Goal: Task Accomplishment & Management: Manage account settings

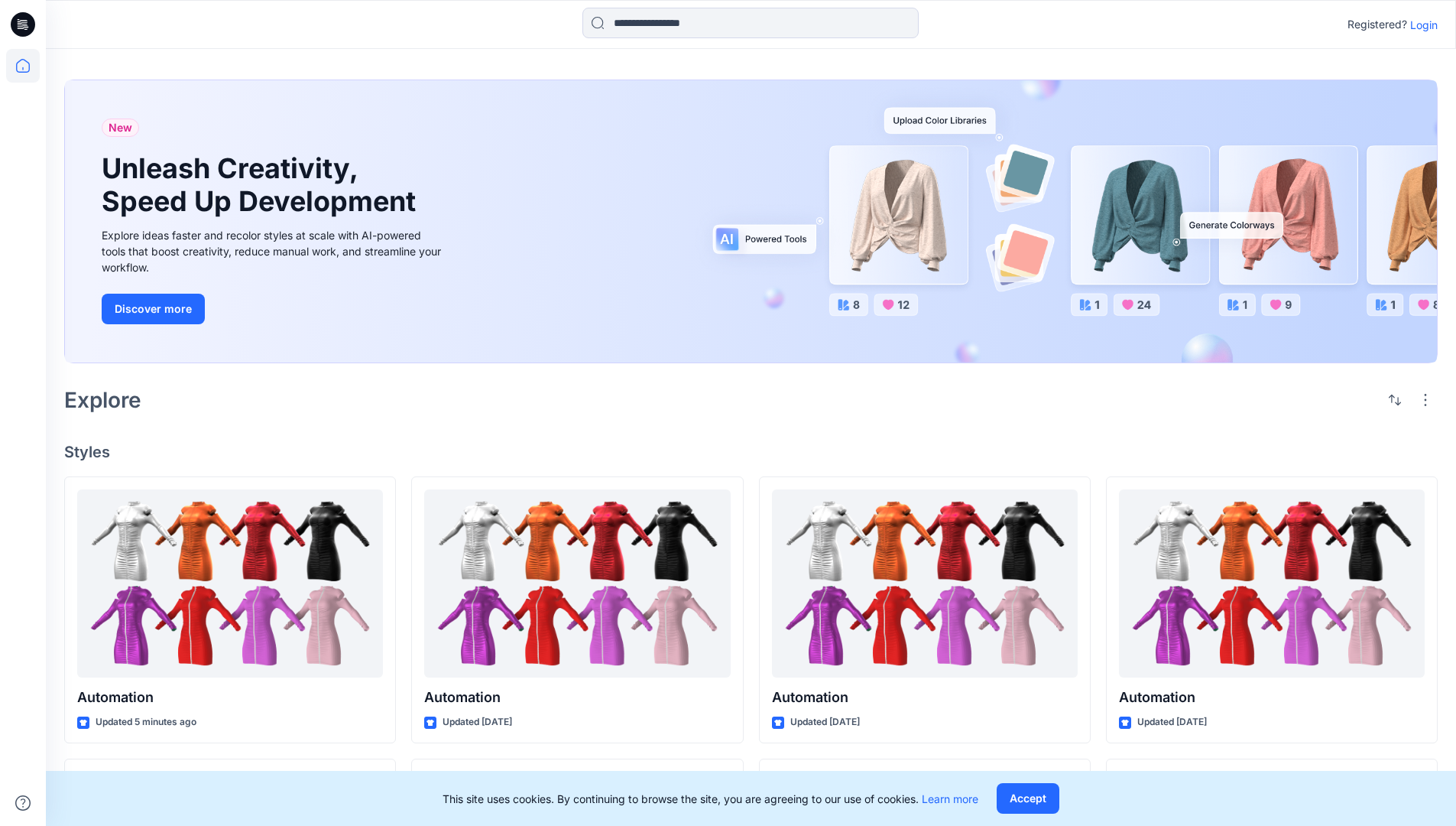
click at [1420, 25] on p "Login" at bounding box center [1424, 25] width 27 height 16
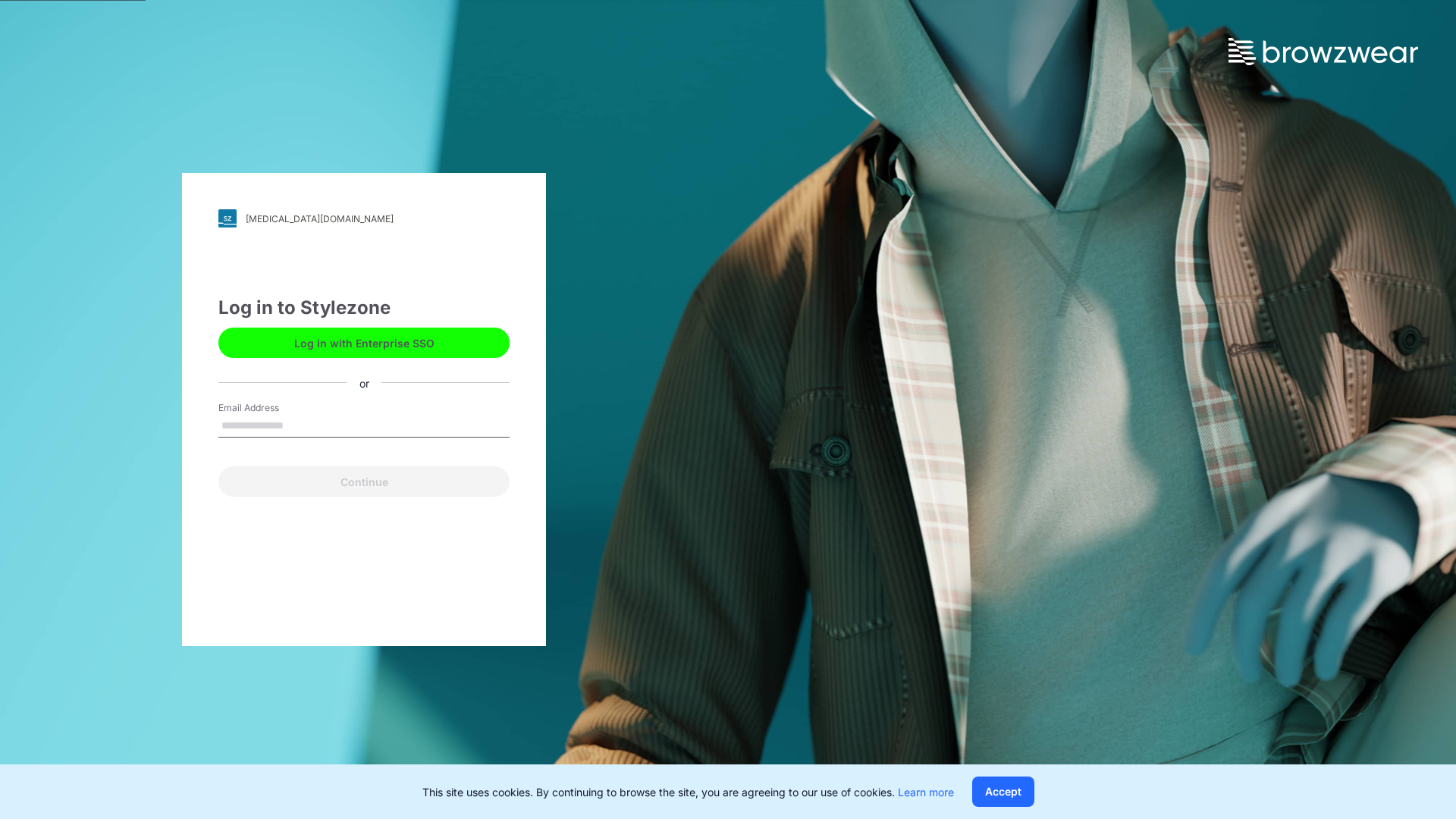
click at [300, 424] on input "Email Address" at bounding box center [364, 425] width 291 height 23
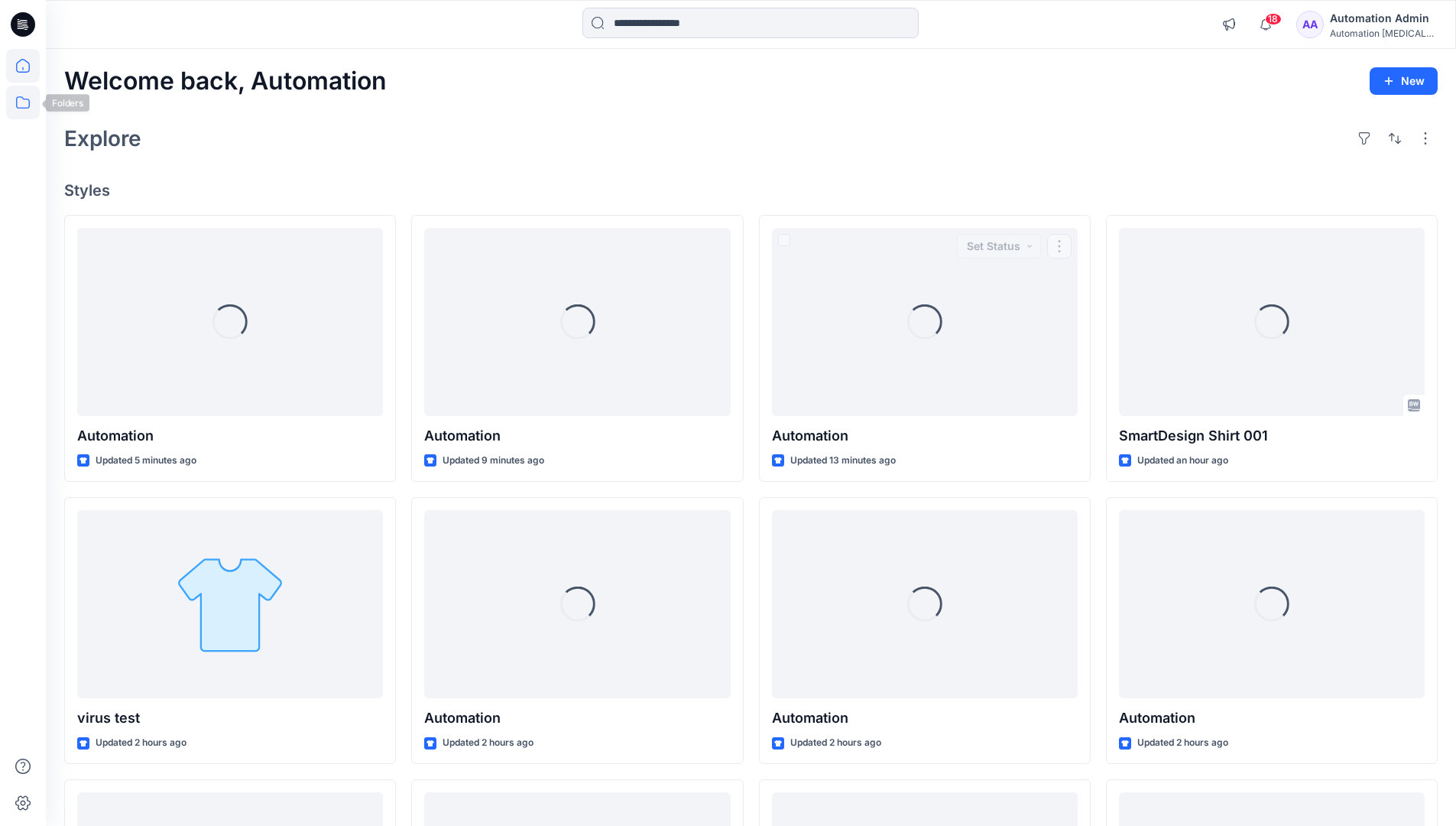
click at [26, 101] on icon at bounding box center [23, 102] width 34 height 34
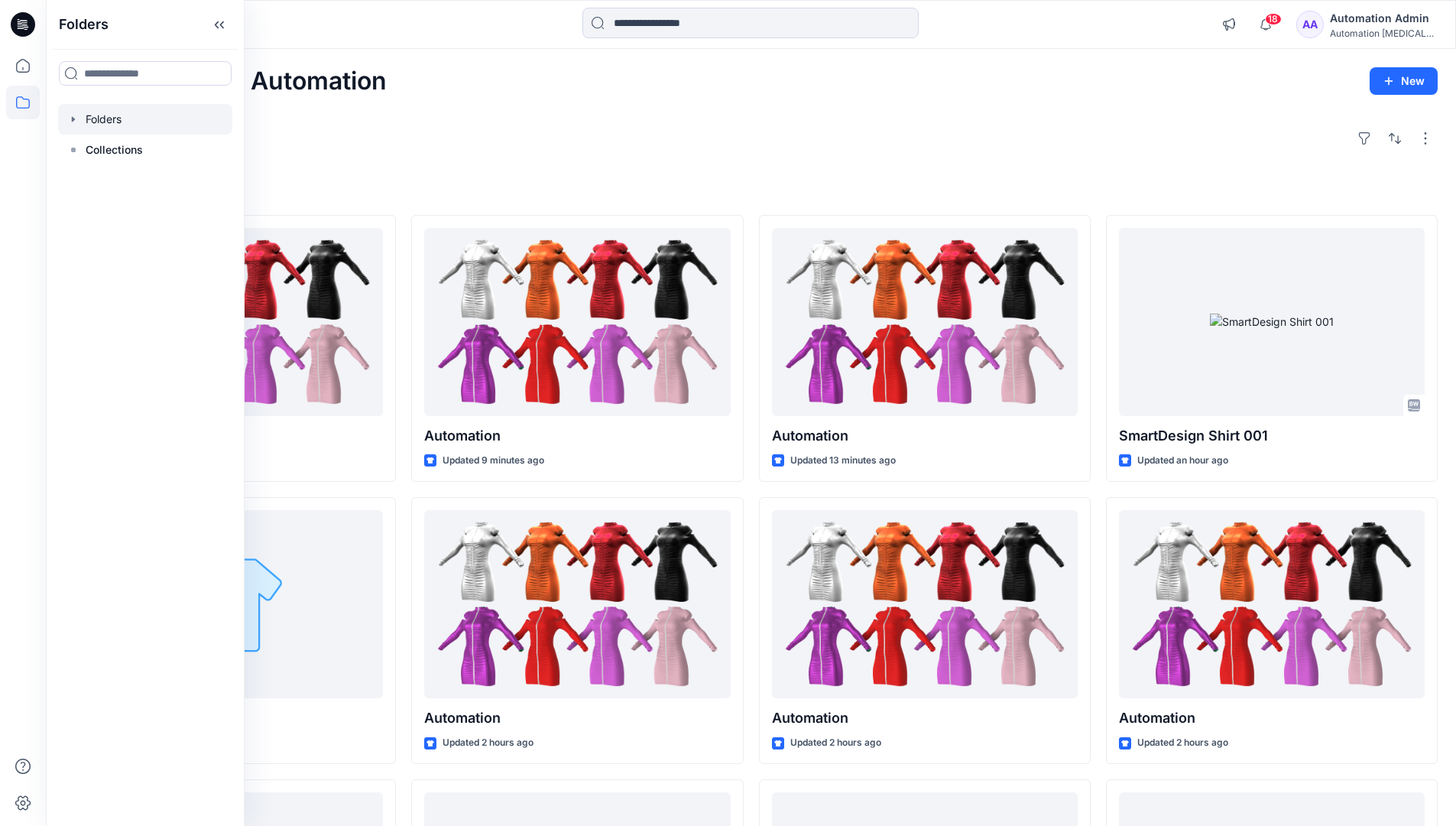
click at [115, 122] on div at bounding box center [145, 120] width 174 height 31
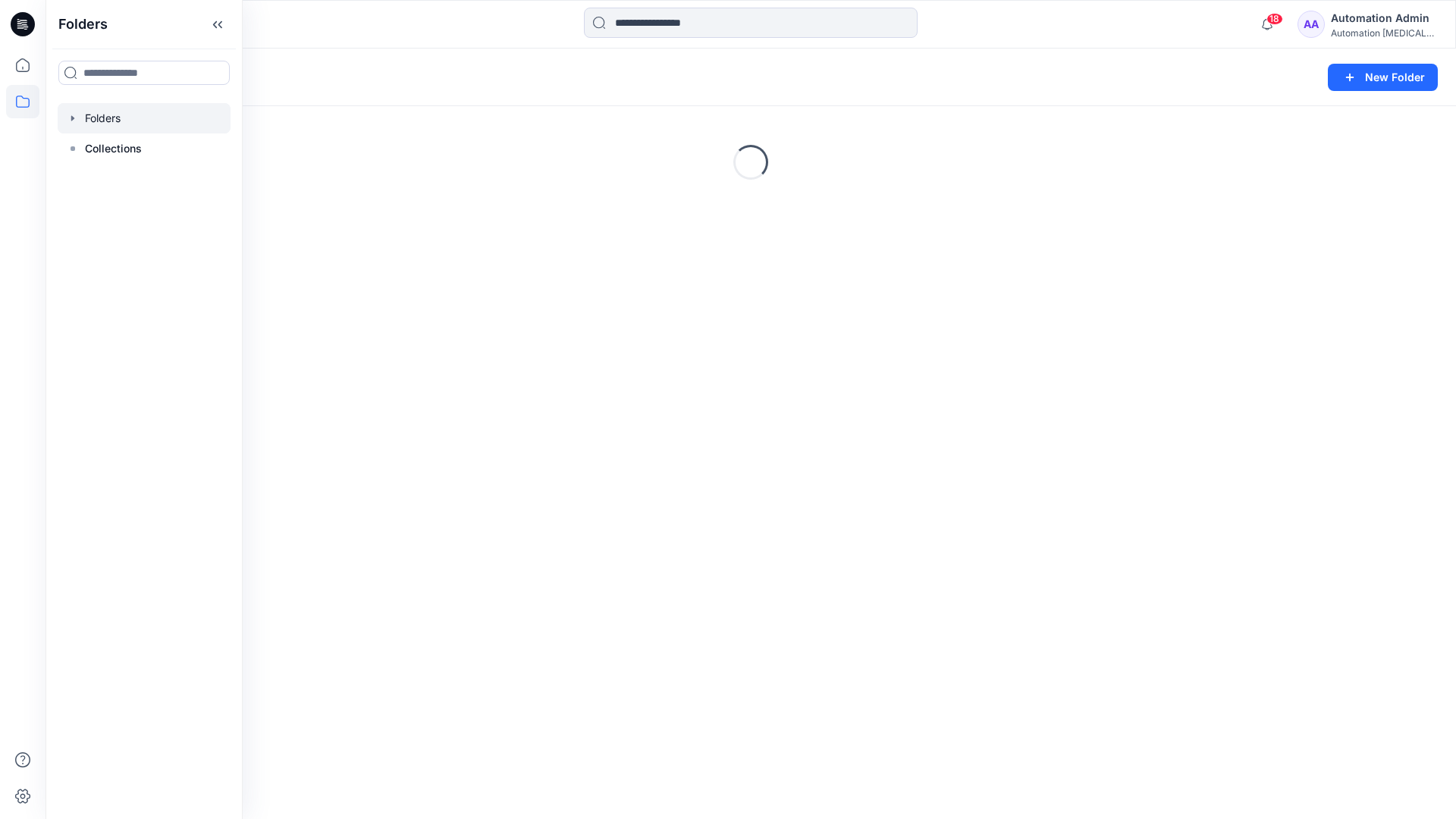
click at [541, 592] on div "Folders New Folder Loading..." at bounding box center [750, 433] width 1411 height 770
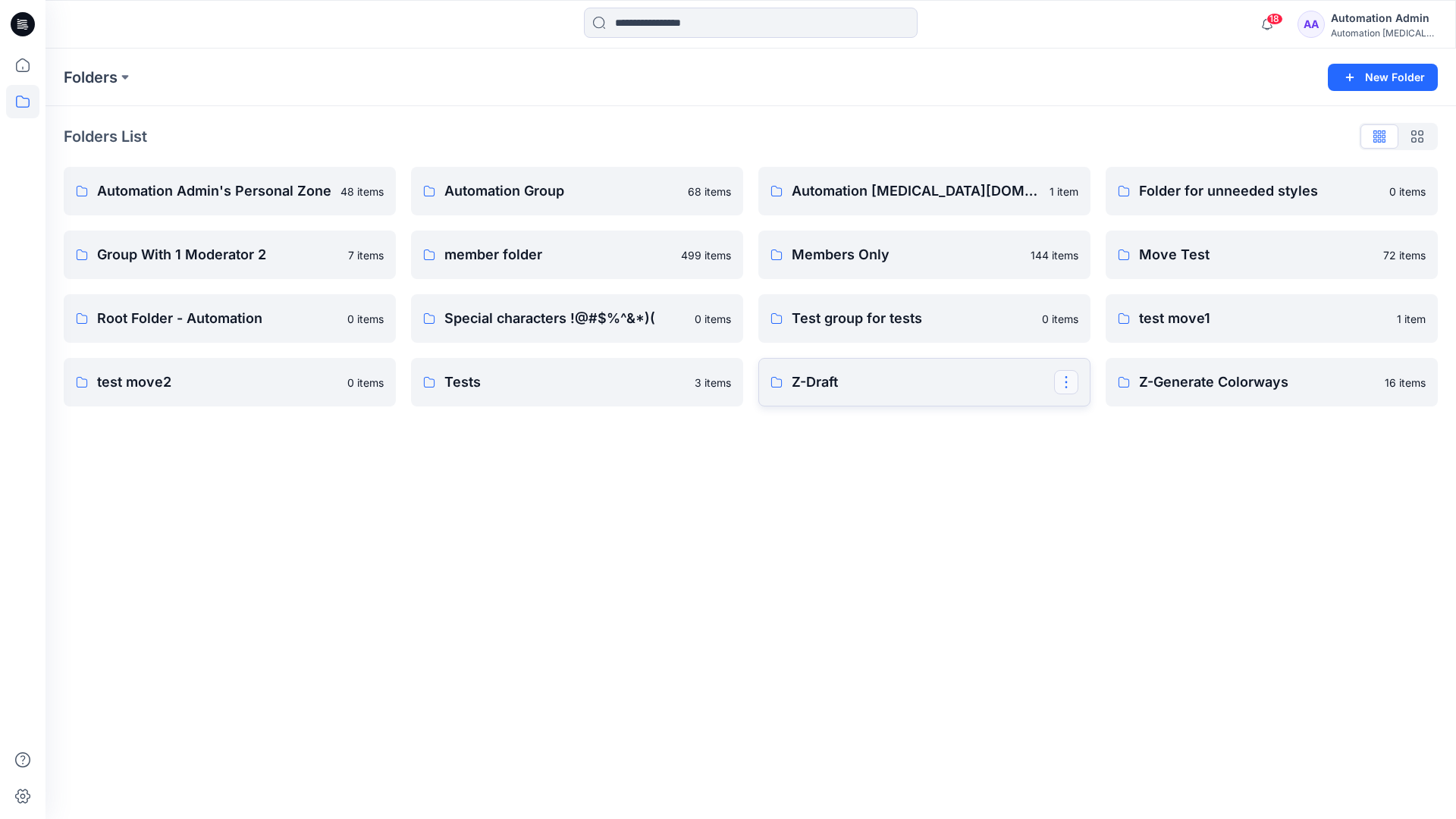
click at [1063, 385] on button "button" at bounding box center [1066, 382] width 24 height 24
click at [1099, 420] on p "Edit" at bounding box center [1093, 418] width 19 height 16
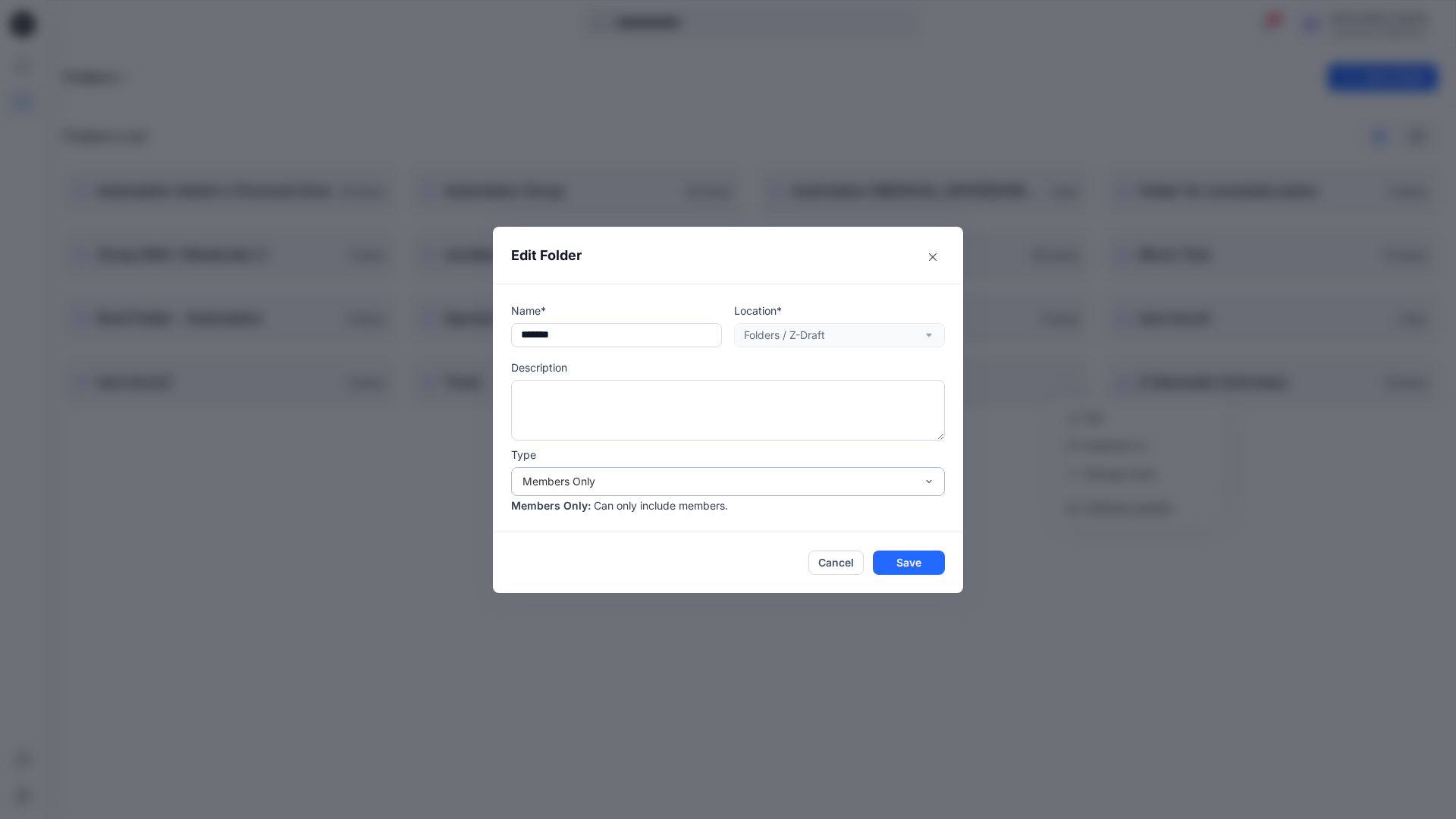
click at [758, 484] on div "Members Only" at bounding box center [718, 481] width 393 height 16
click at [670, 576] on div "Public" at bounding box center [728, 567] width 428 height 26
click at [892, 566] on button "Save" at bounding box center [909, 562] width 72 height 24
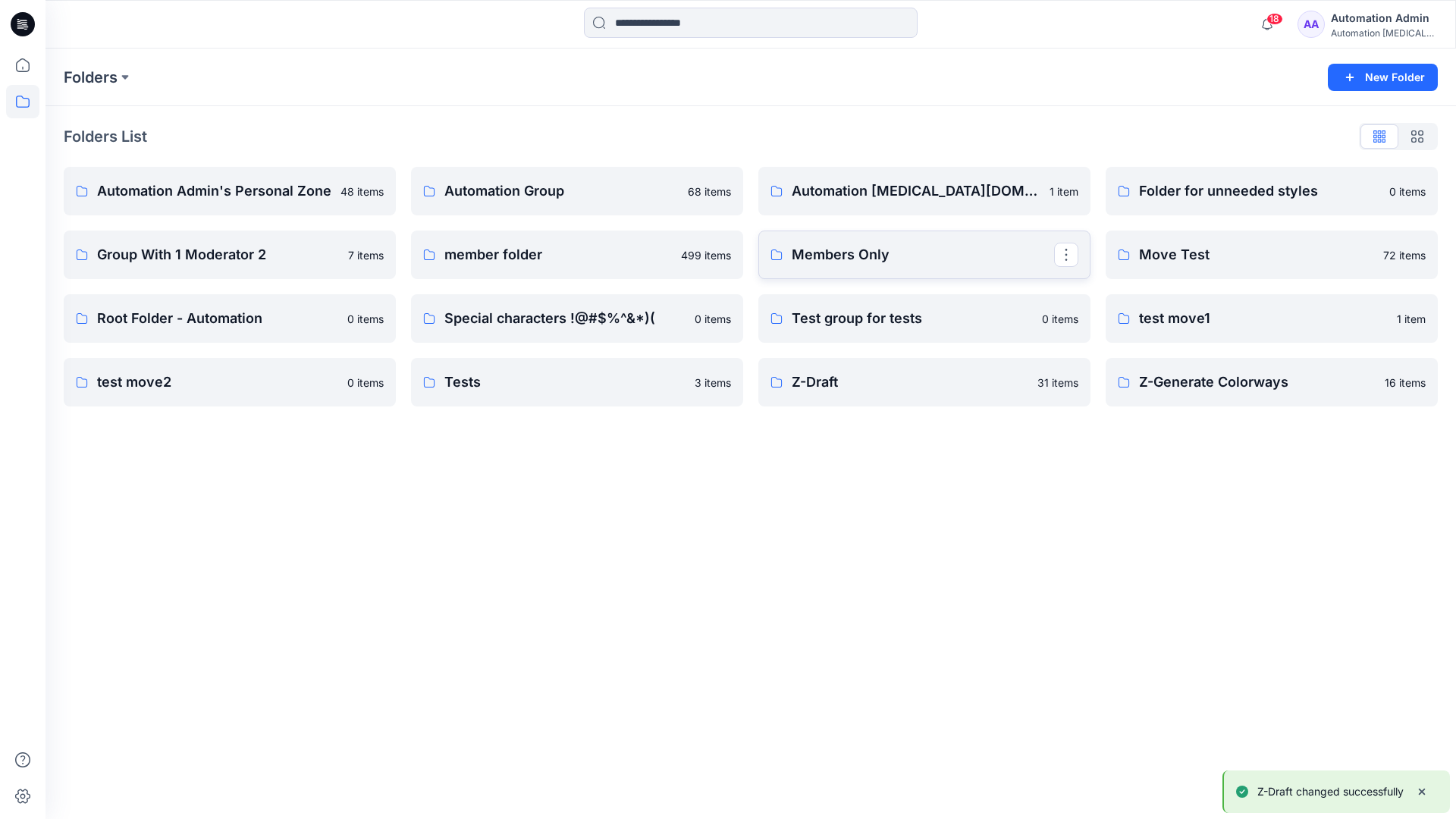
click at [996, 264] on p "Members Only" at bounding box center [923, 254] width 262 height 21
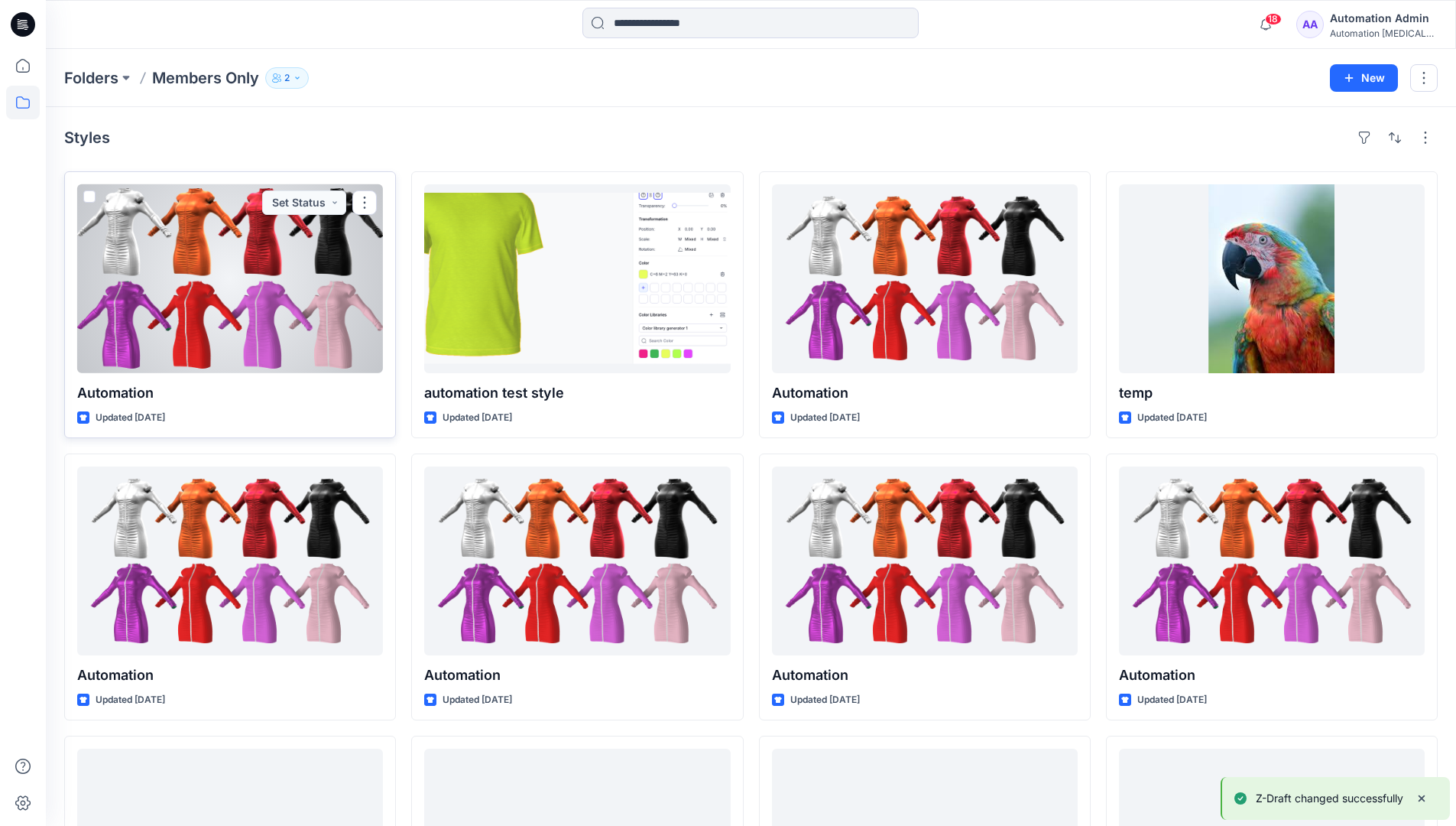
click at [88, 197] on span at bounding box center [88, 196] width 12 height 12
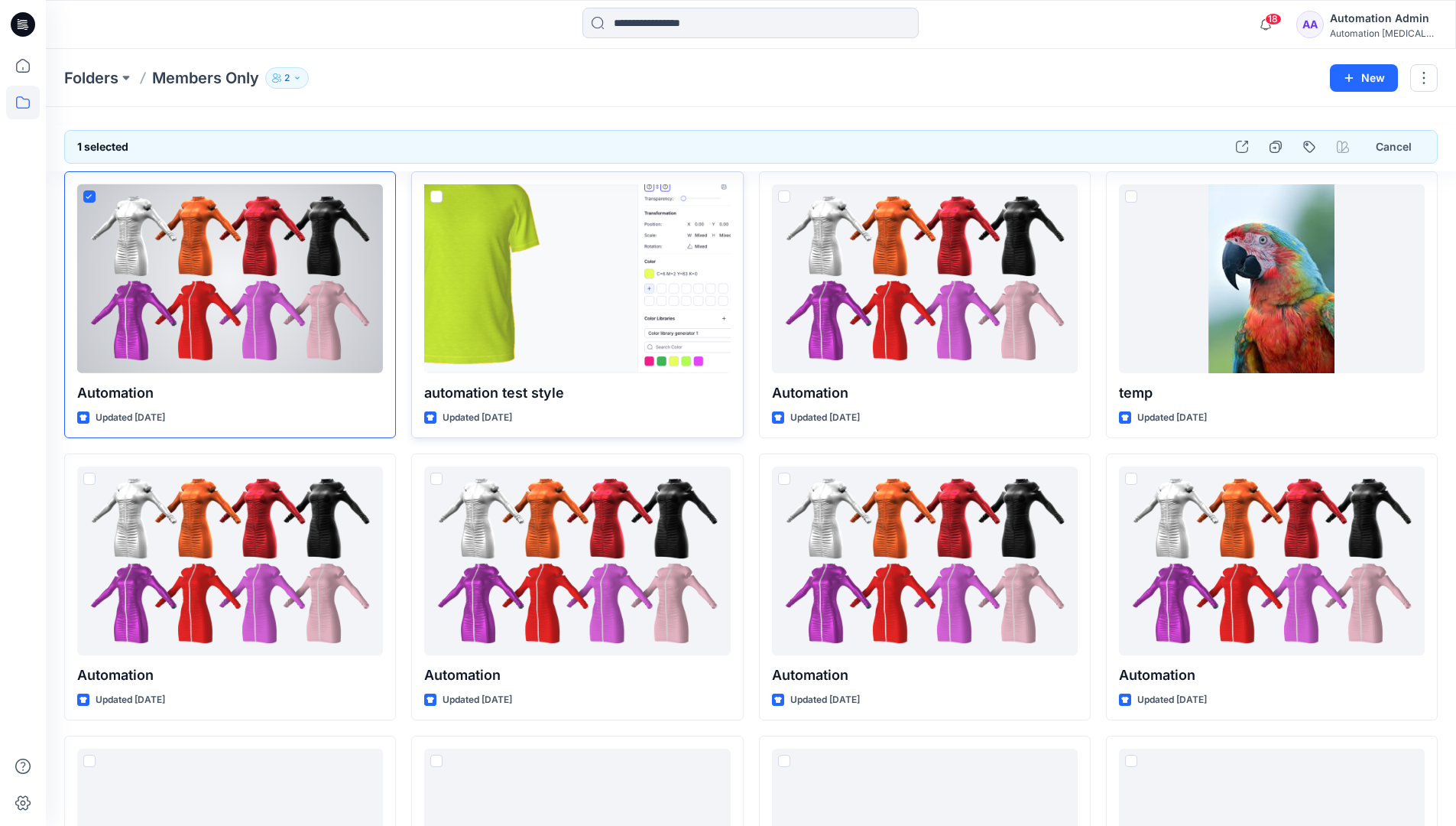
click at [434, 197] on span at bounding box center [436, 196] width 12 height 12
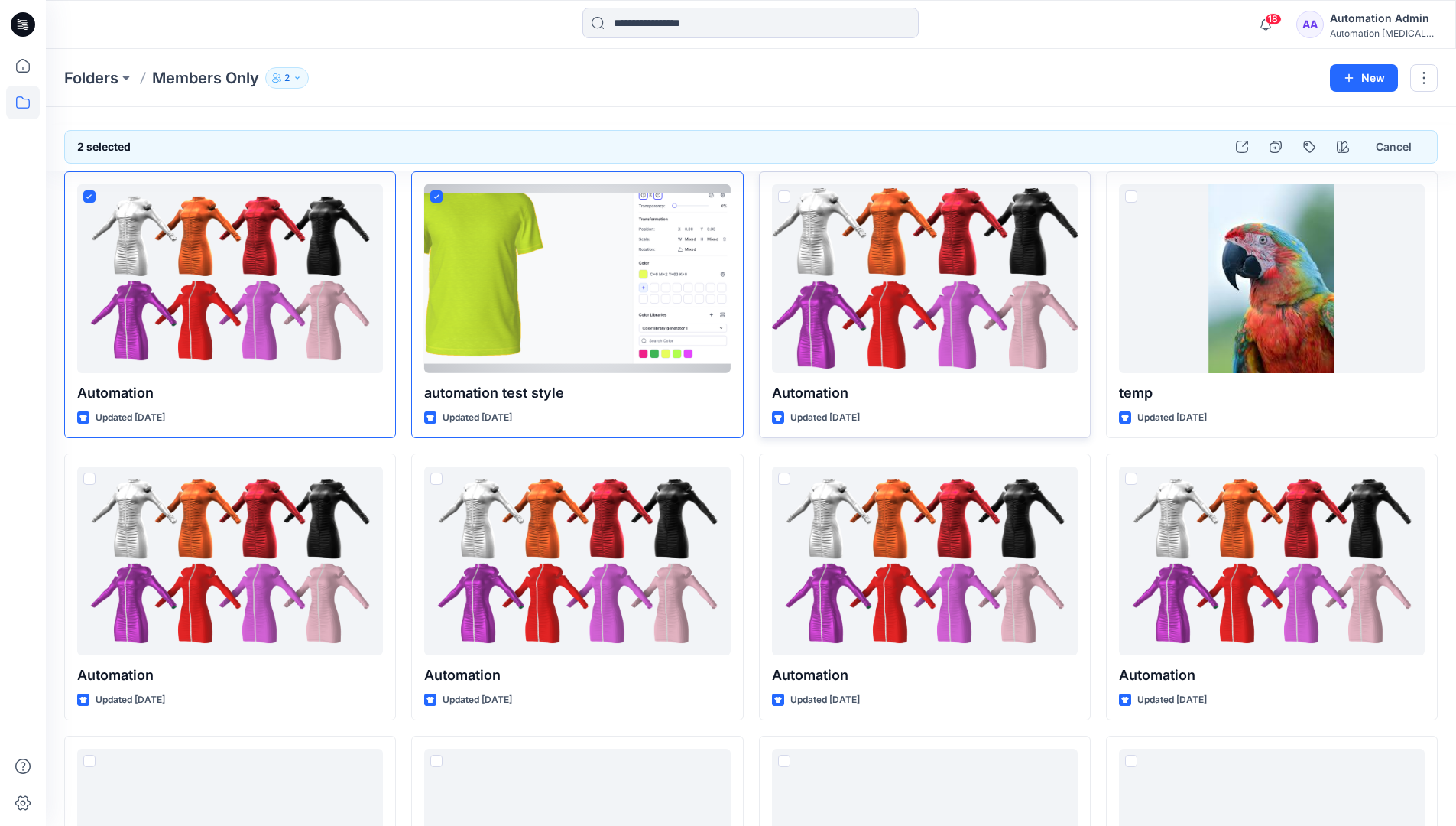
click at [782, 196] on span at bounding box center [784, 196] width 12 height 12
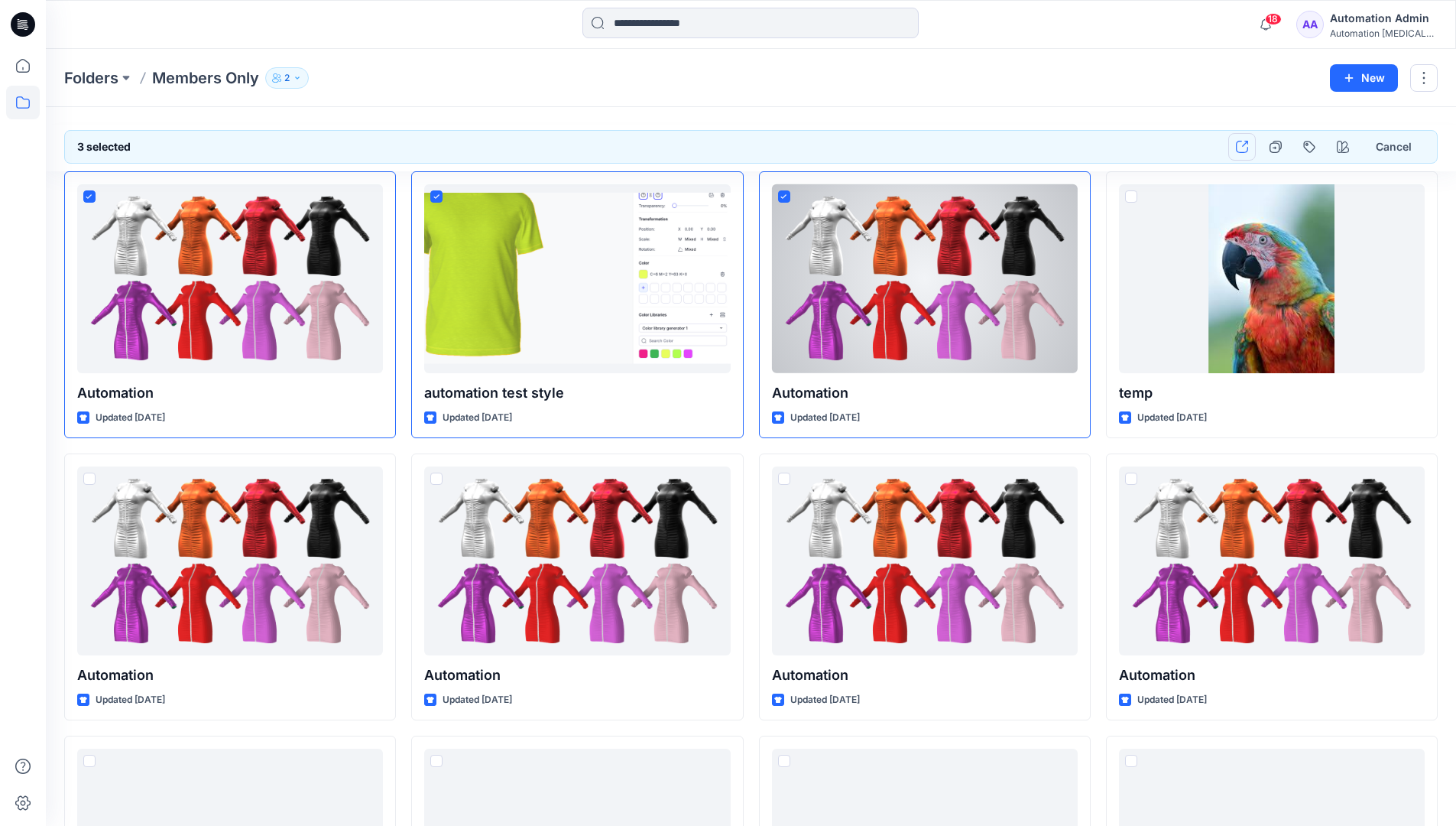
click at [1246, 152] on icon "button" at bounding box center [1242, 146] width 12 height 12
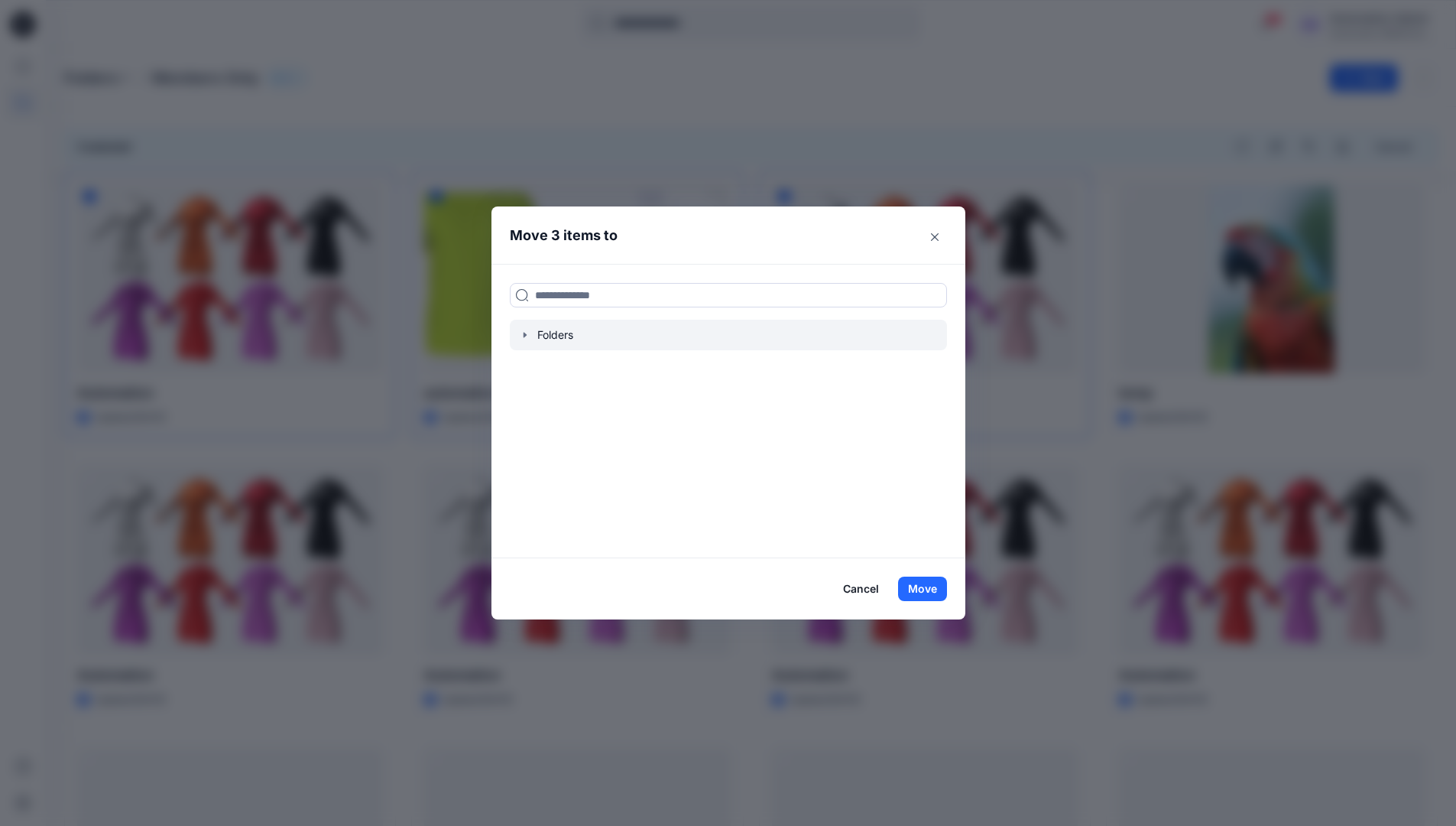
click at [526, 334] on icon "button" at bounding box center [524, 335] width 3 height 5
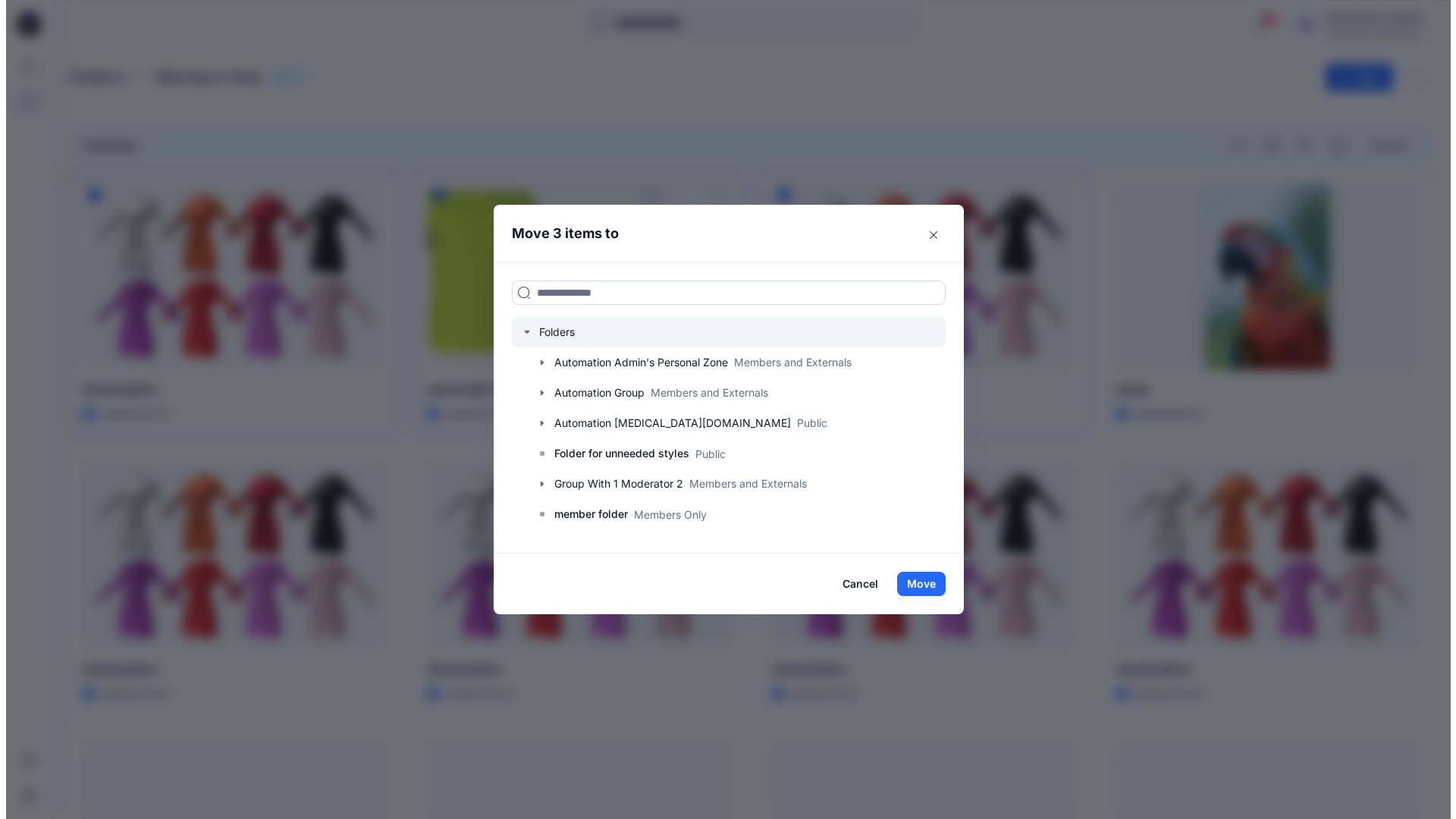
scroll to position [298, 0]
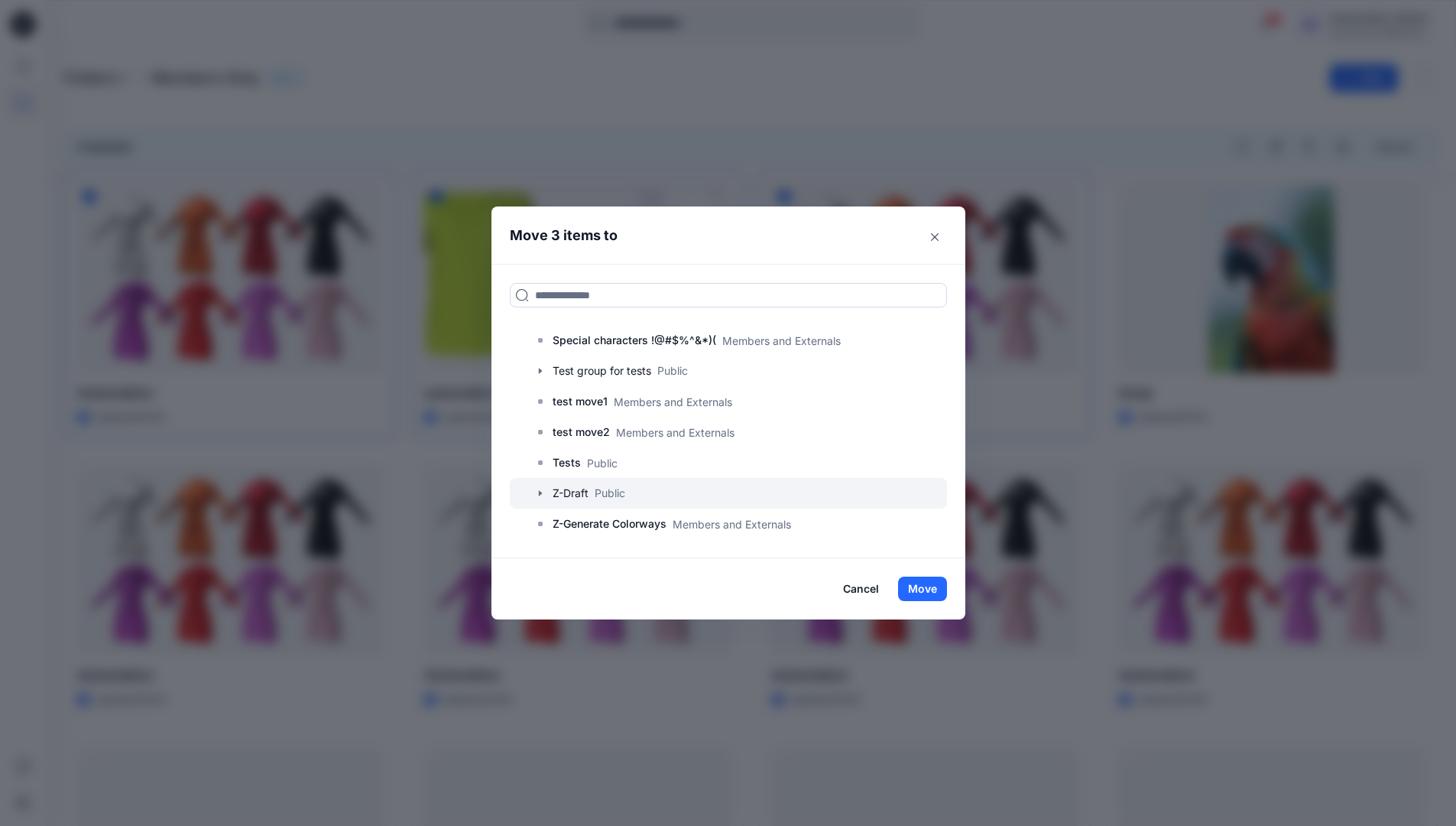
click at [610, 496] on div at bounding box center [728, 494] width 437 height 31
click at [930, 592] on button "Move" at bounding box center [923, 589] width 49 height 25
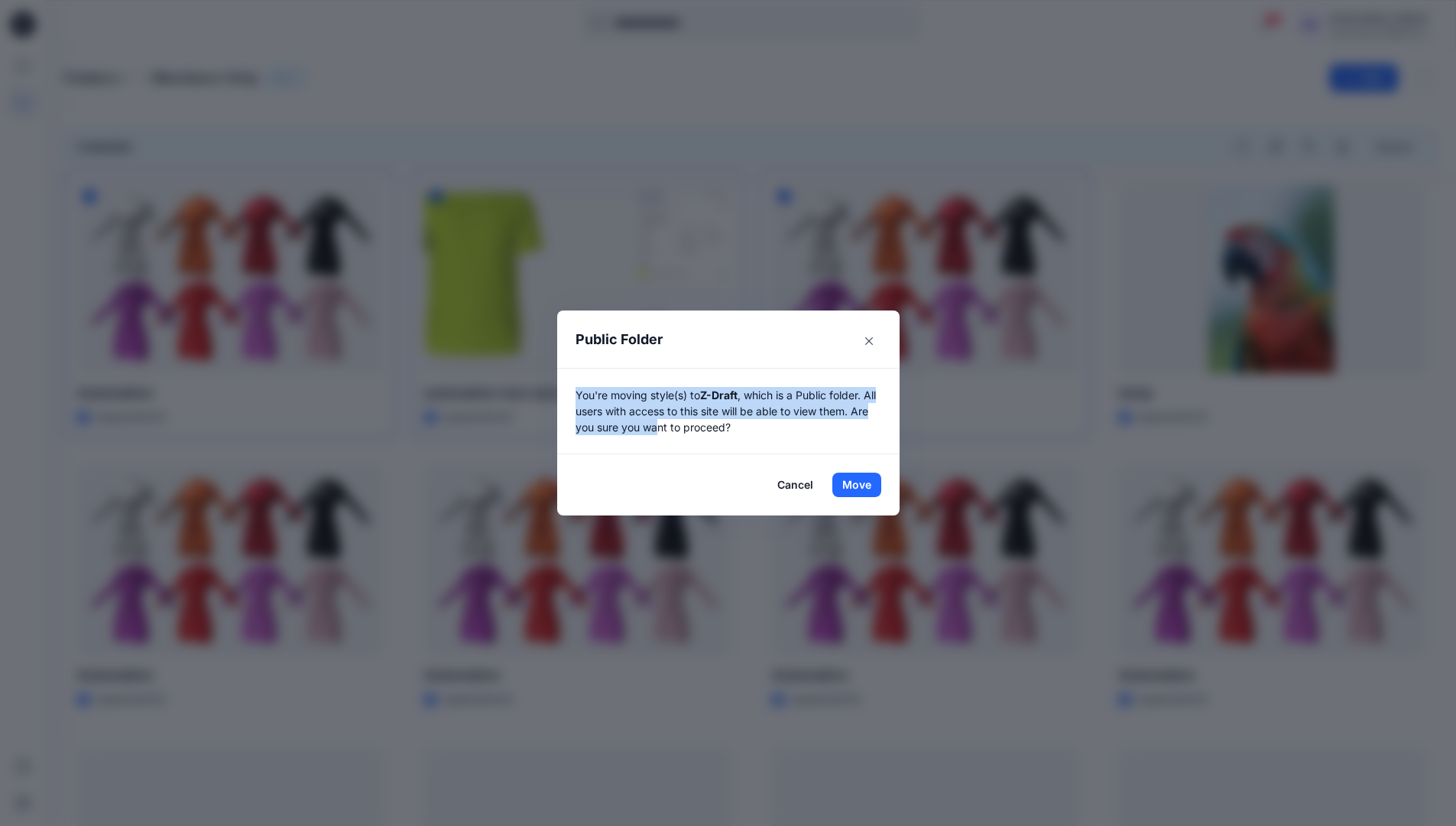
drag, startPoint x: 930, startPoint y: 592, endPoint x: 682, endPoint y: 432, distance: 295.1
click at [682, 432] on p "You're moving style(s) to Z-Draft , which is a Public folder. All users with ac…" at bounding box center [728, 411] width 306 height 48
click at [862, 485] on button "Move" at bounding box center [858, 485] width 49 height 25
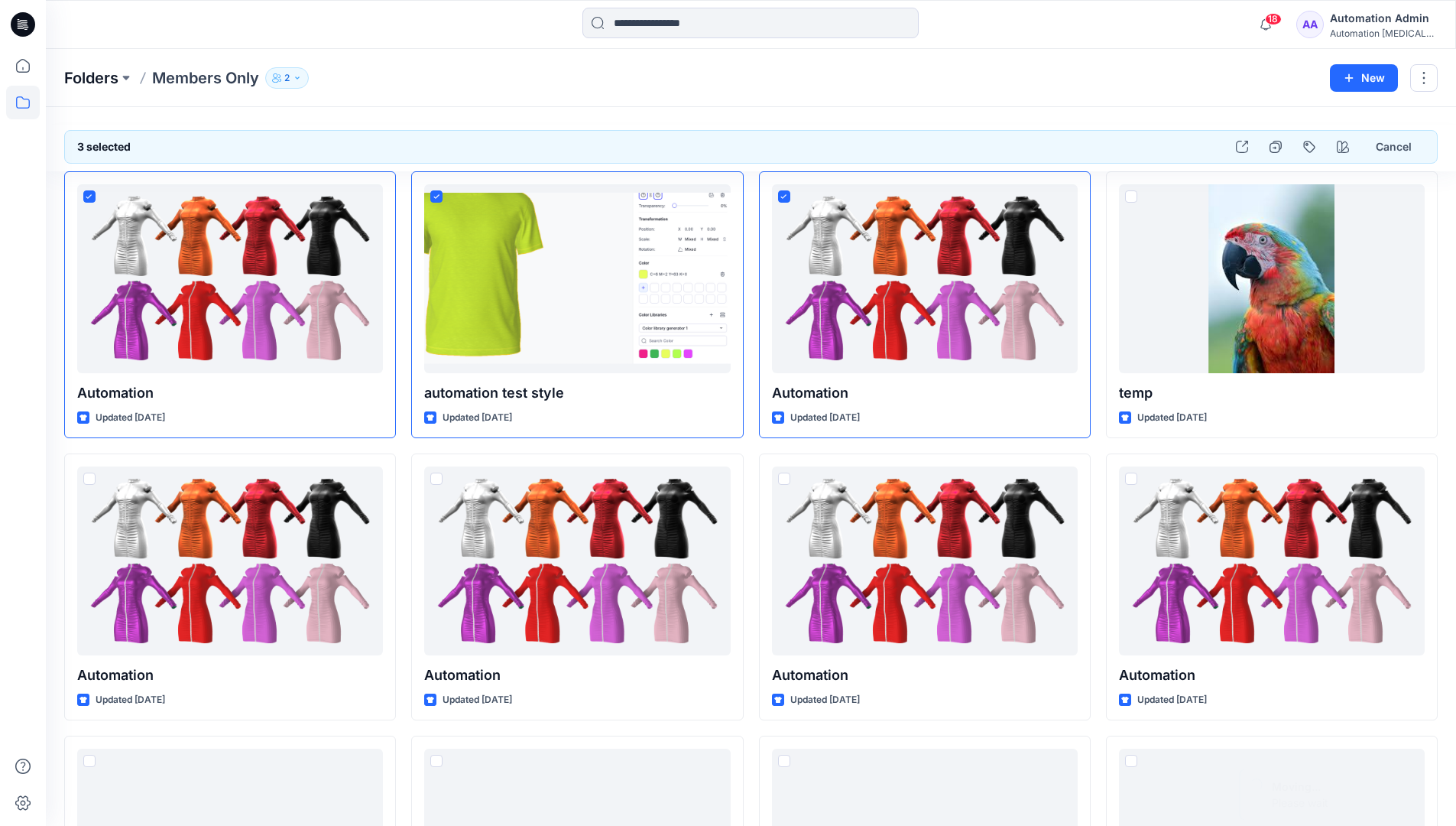
click at [92, 79] on p "Folders" at bounding box center [90, 78] width 54 height 21
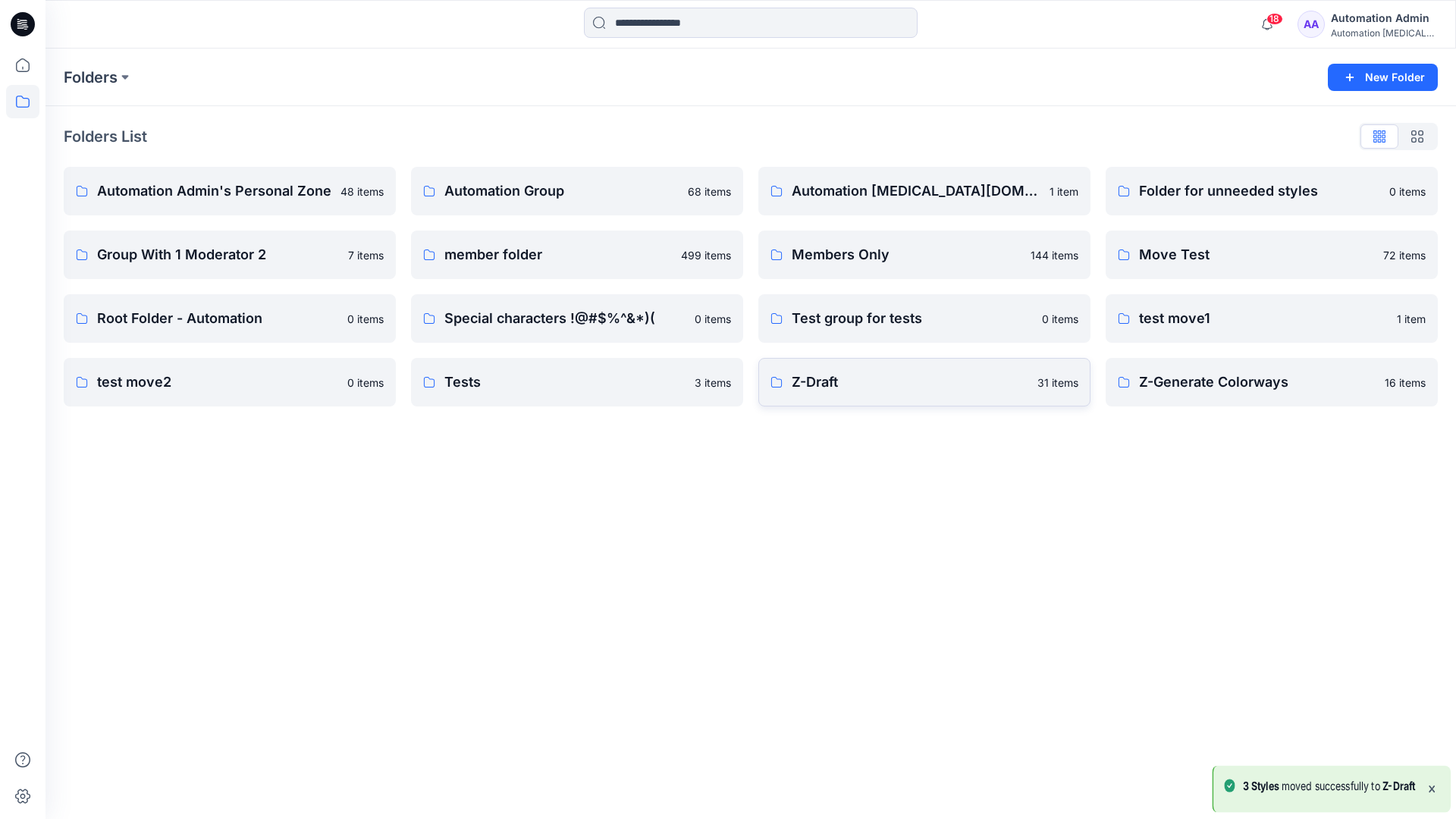
click at [835, 376] on p "Z-Draft" at bounding box center [909, 382] width 236 height 21
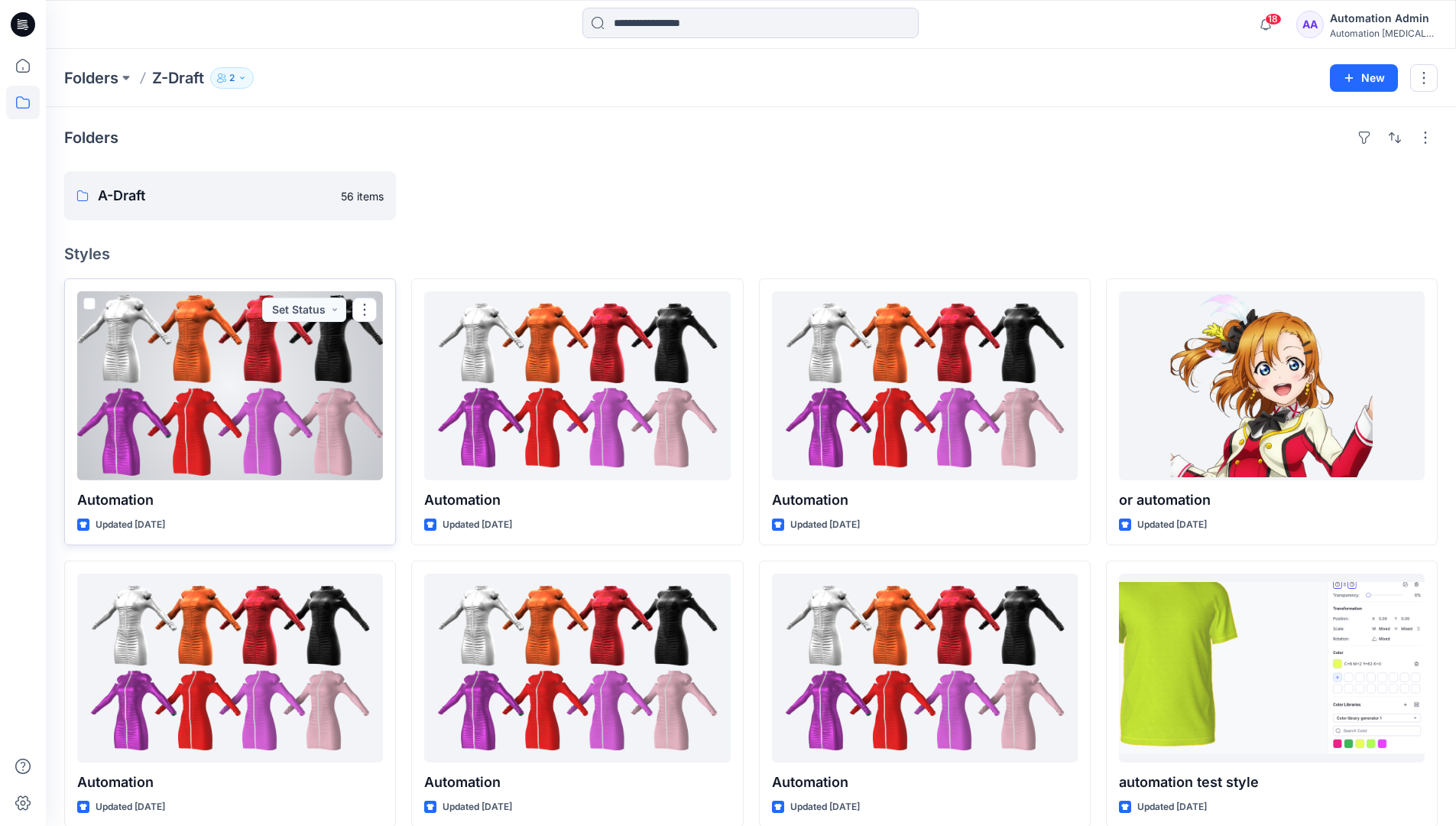
click at [88, 306] on span at bounding box center [88, 303] width 12 height 12
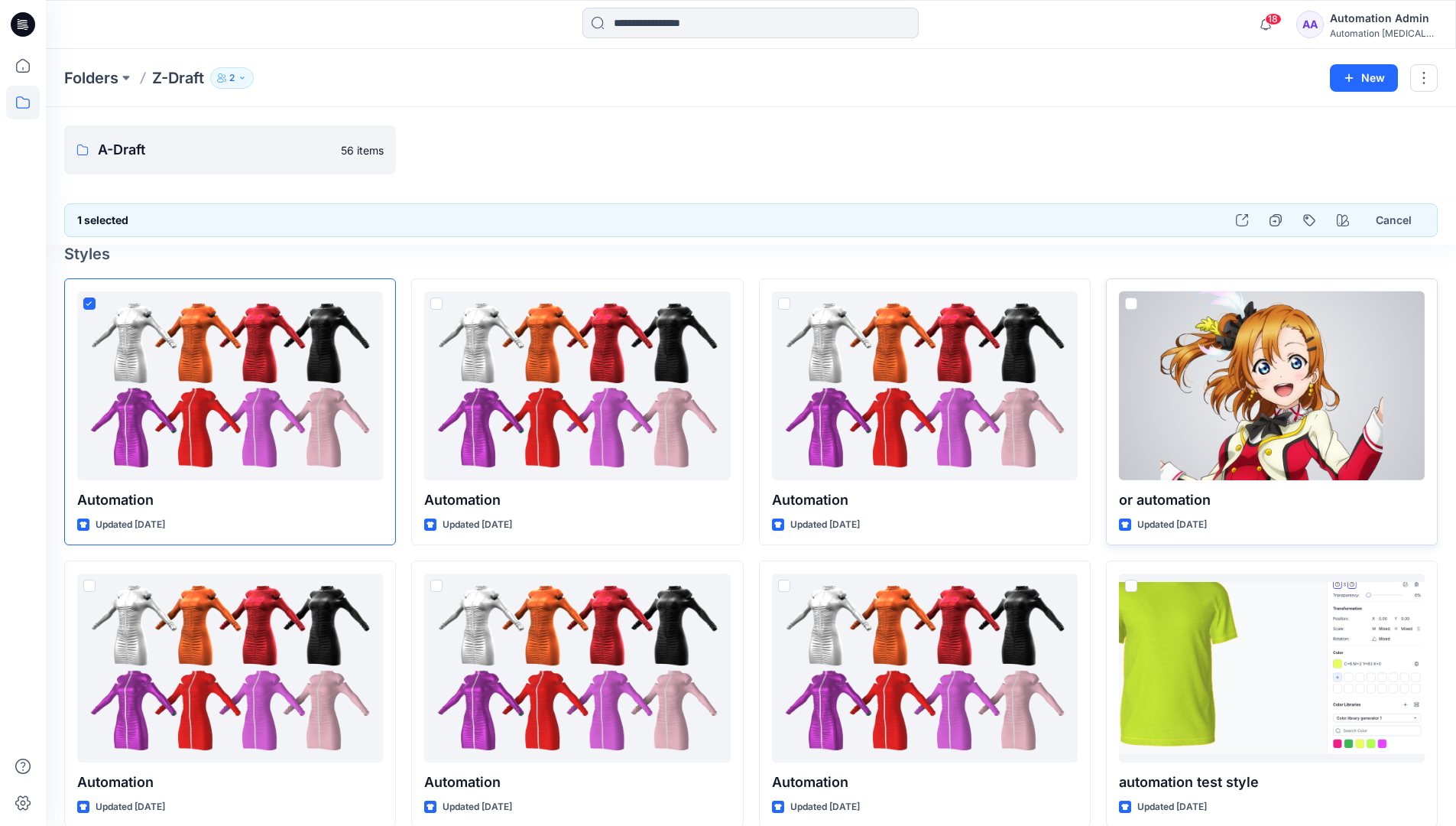
click at [1132, 305] on span at bounding box center [1131, 303] width 12 height 12
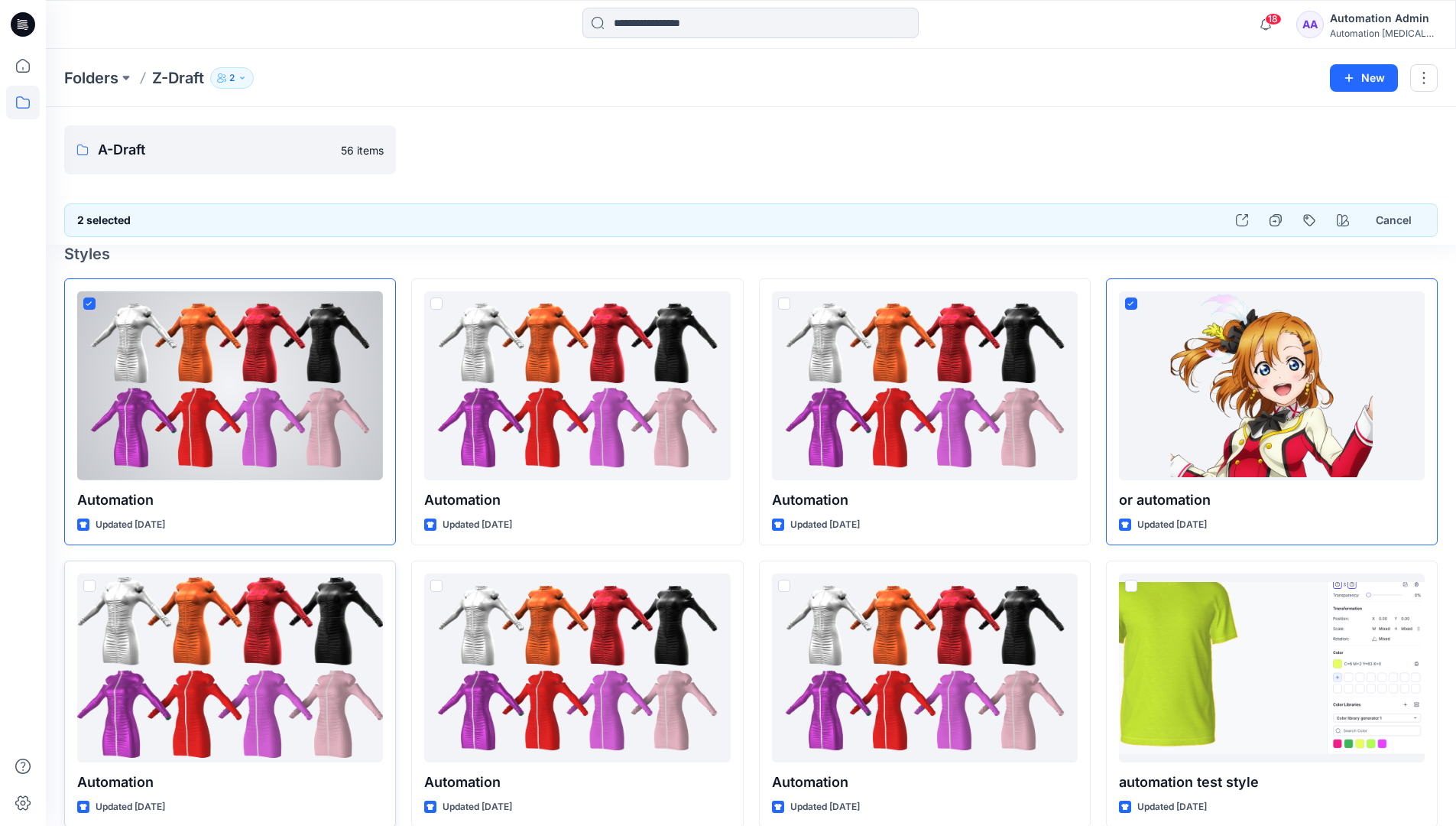
click at [91, 587] on span at bounding box center [88, 585] width 12 height 12
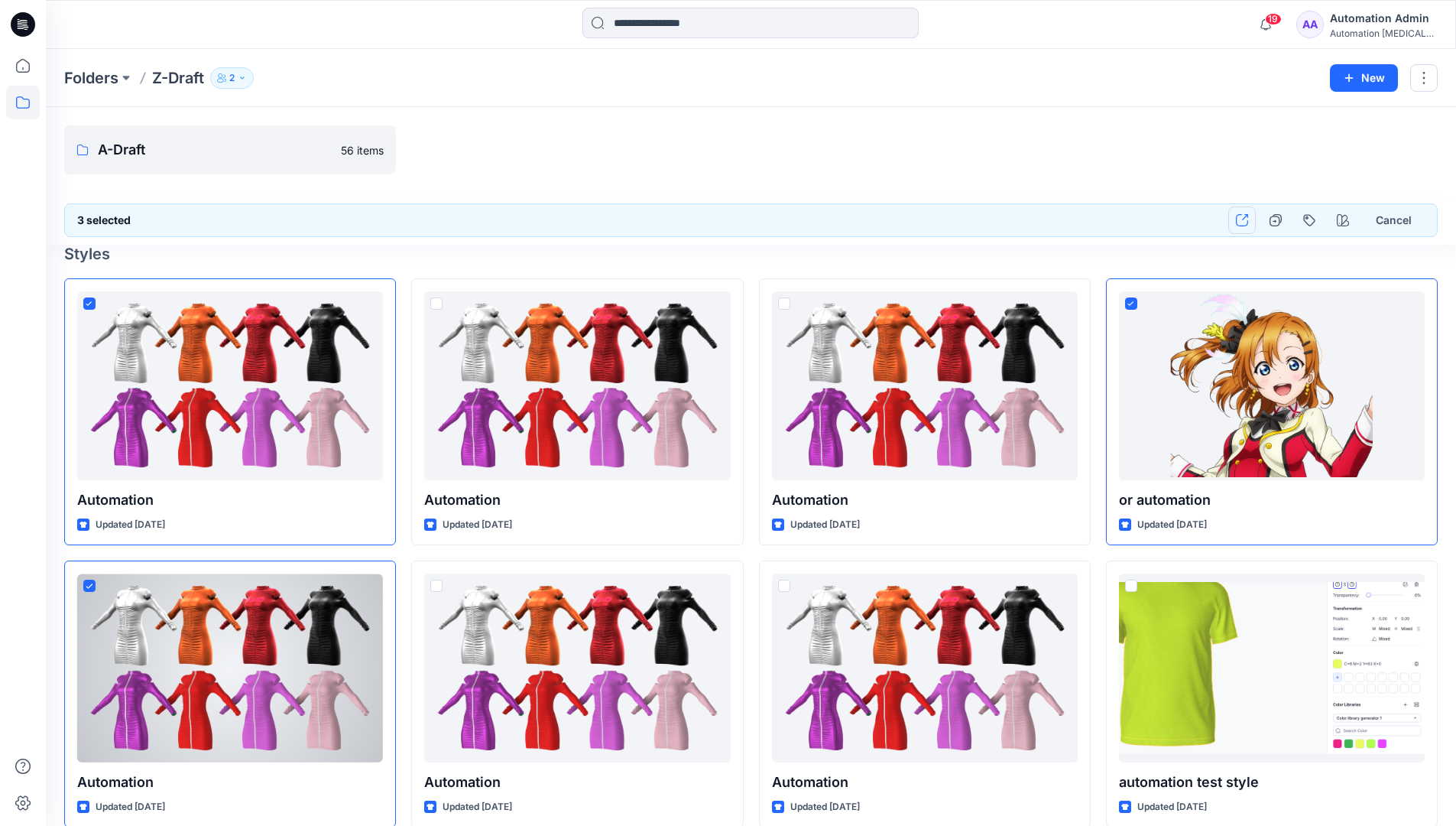
click at [1240, 220] on icon "button" at bounding box center [1242, 220] width 12 height 12
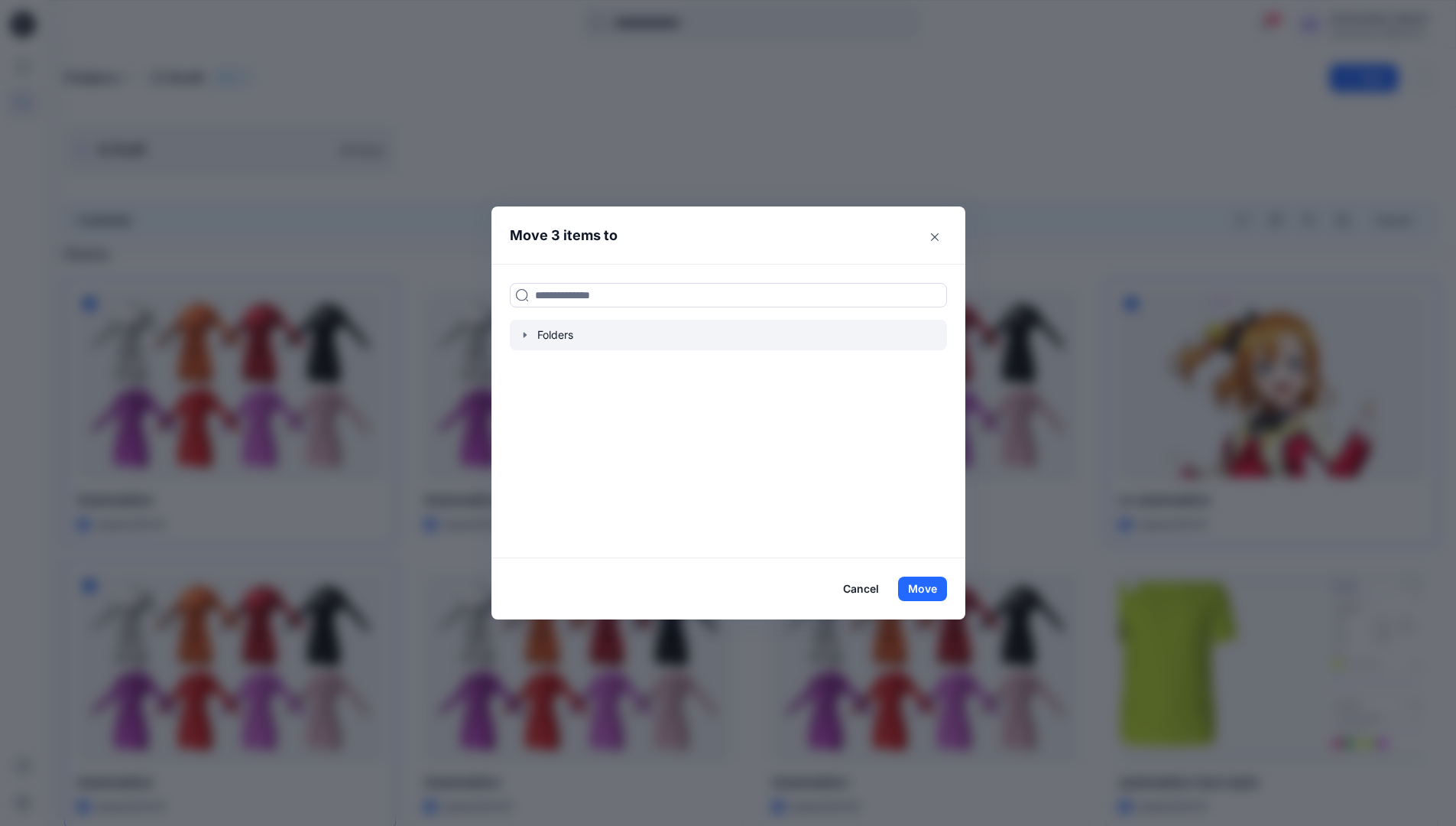
click at [526, 333] on icon "button" at bounding box center [524, 335] width 3 height 5
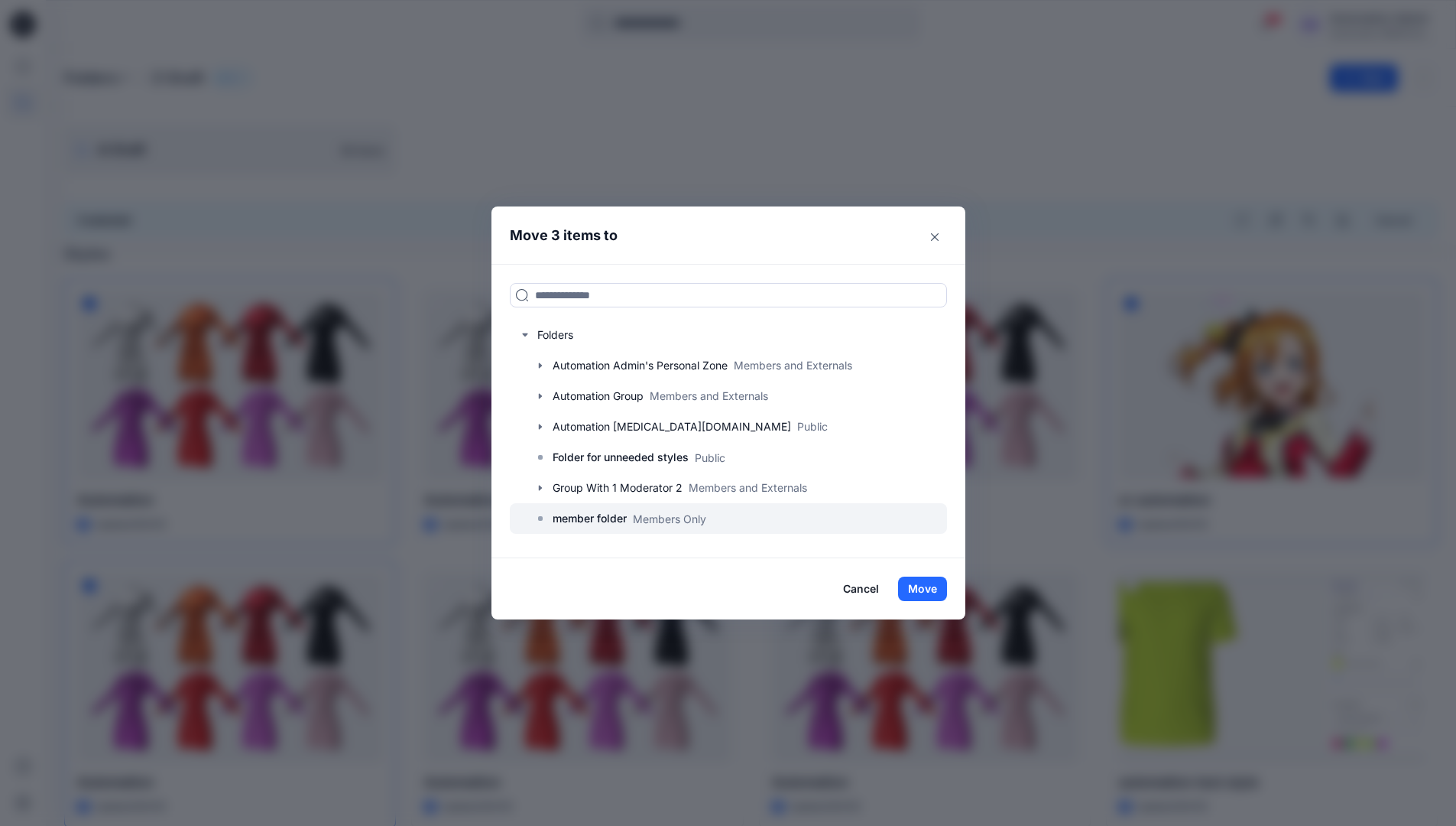
click at [603, 519] on p "member folder" at bounding box center [589, 518] width 74 height 18
click at [919, 585] on button "Move" at bounding box center [923, 589] width 49 height 25
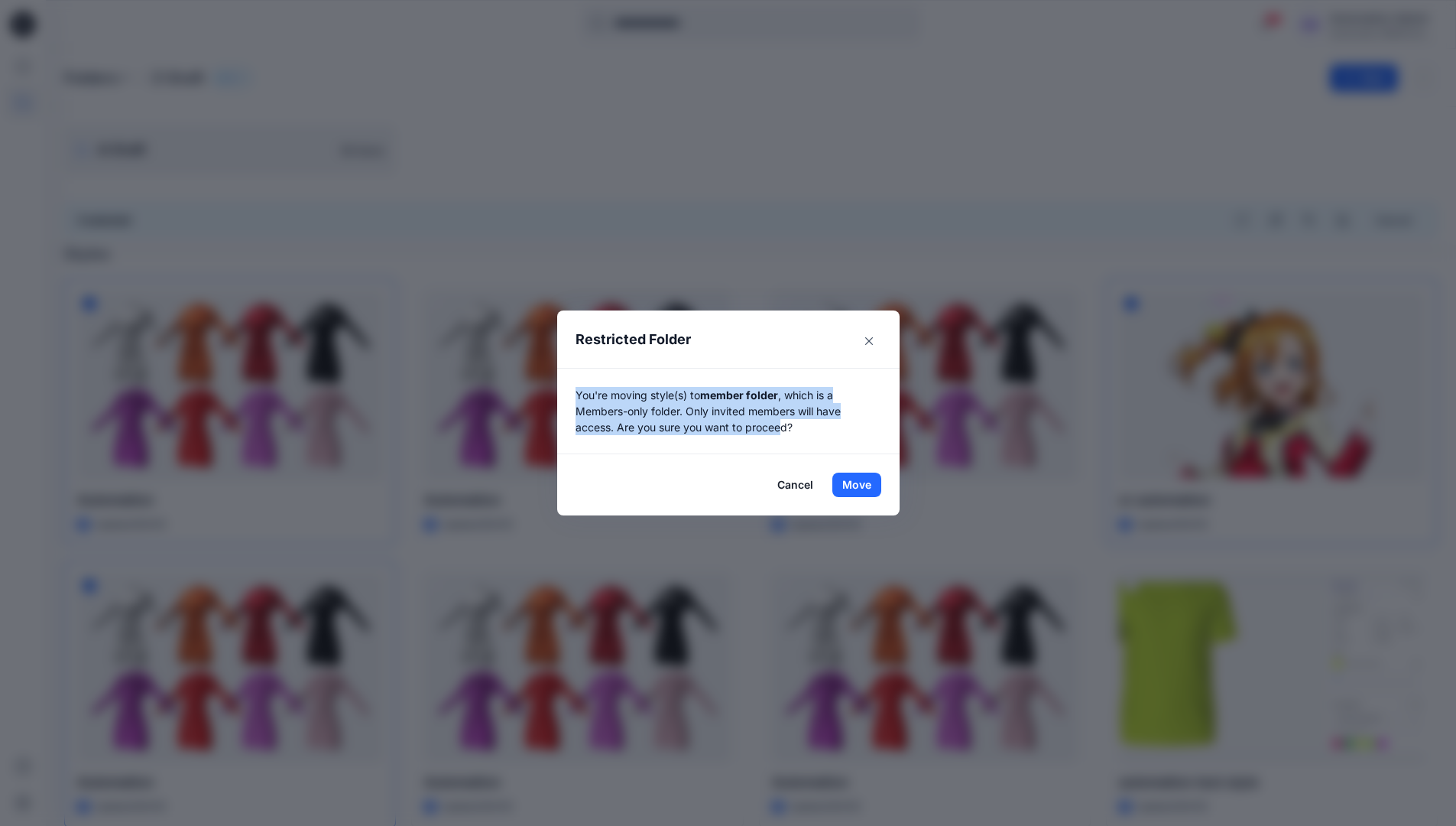
drag, startPoint x: 919, startPoint y: 585, endPoint x: 788, endPoint y: 438, distance: 196.9
click at [788, 438] on div "You're moving style(s) to member folder , which is a Members-only folder. Only …" at bounding box center [728, 411] width 342 height 87
click at [862, 485] on button "Move" at bounding box center [858, 485] width 49 height 25
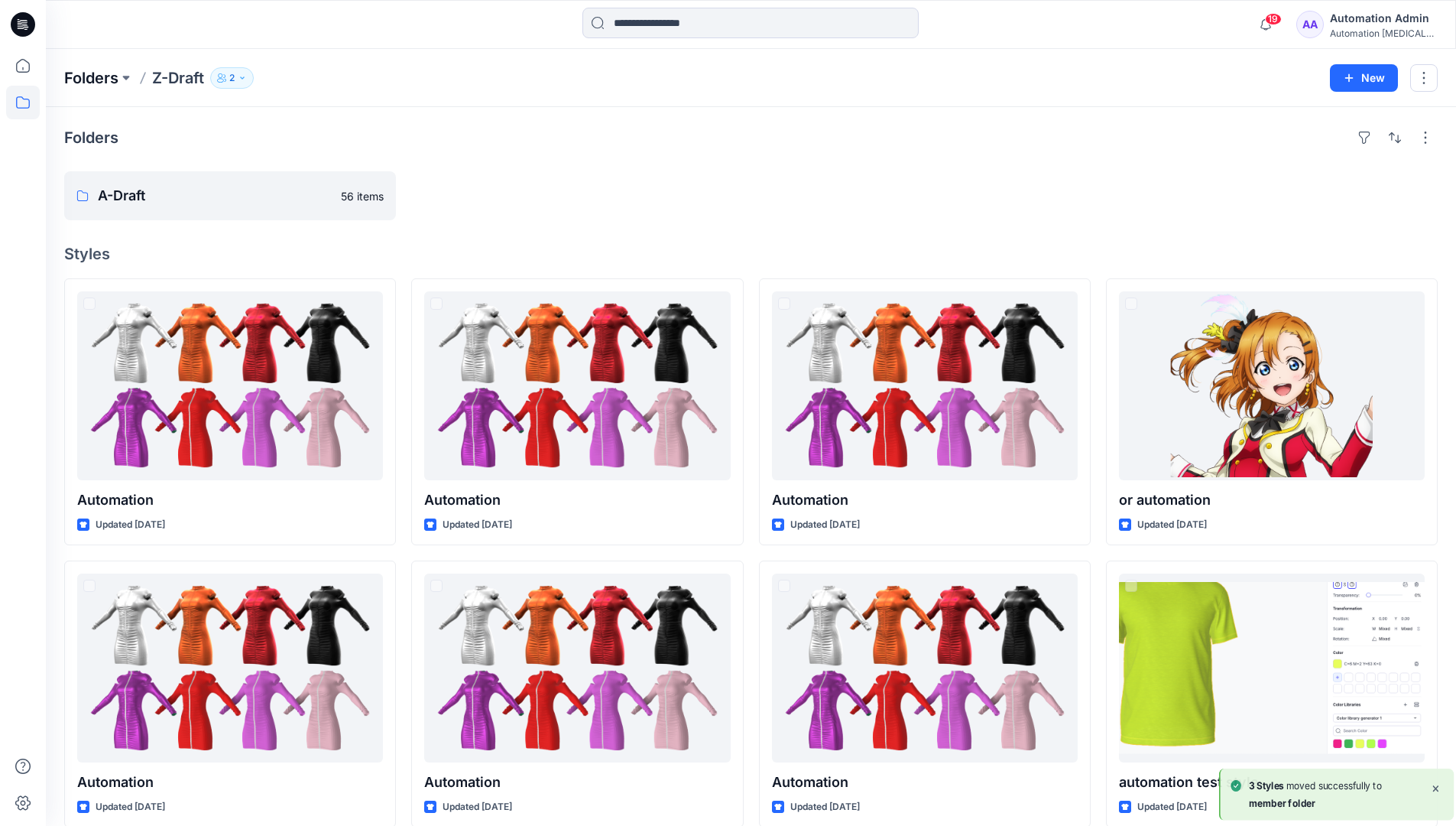
click at [84, 78] on p "Folders" at bounding box center [90, 78] width 54 height 21
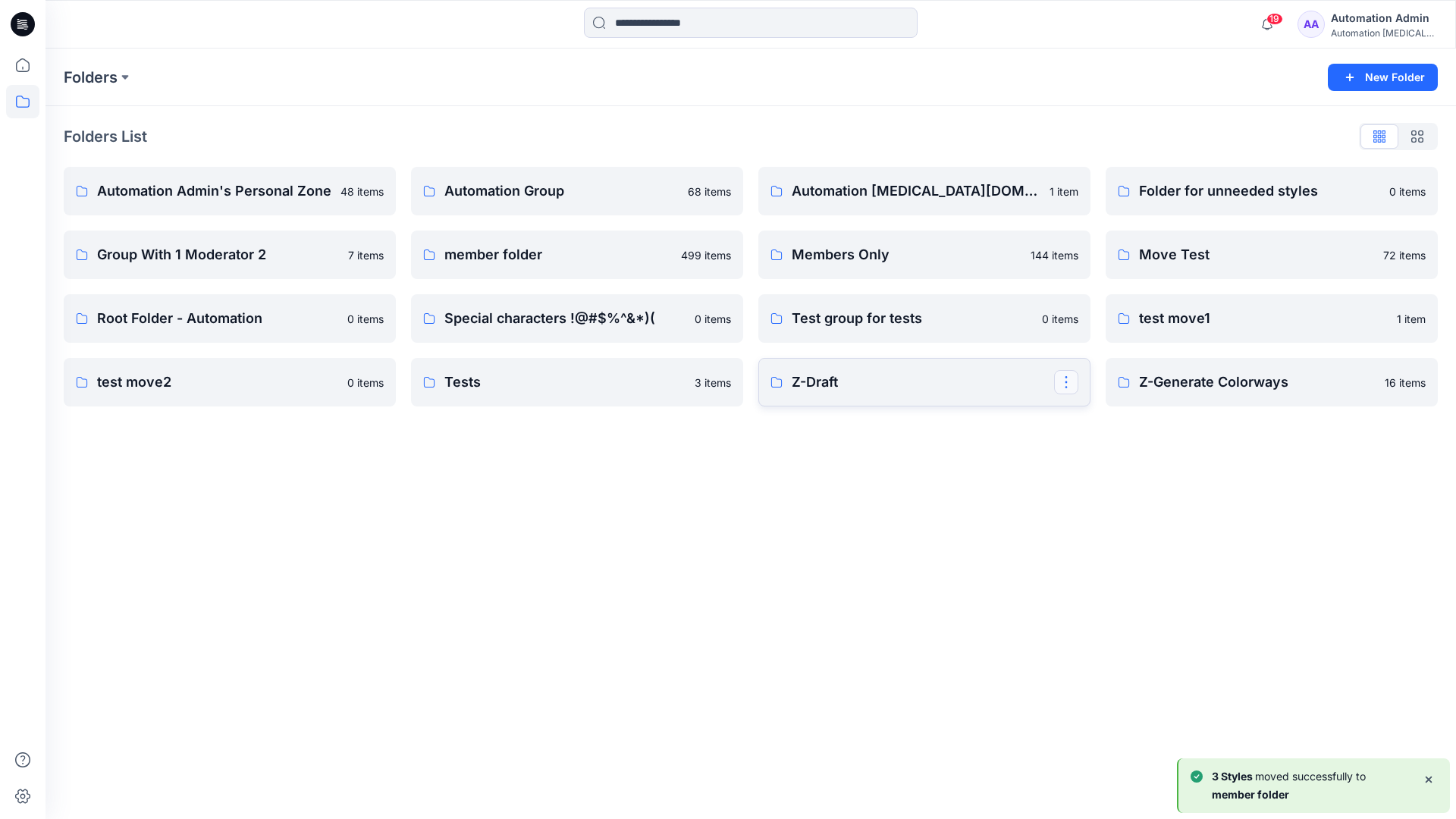
click at [1069, 376] on button "button" at bounding box center [1066, 382] width 24 height 24
click at [1119, 423] on button "Edit" at bounding box center [1138, 417] width 164 height 28
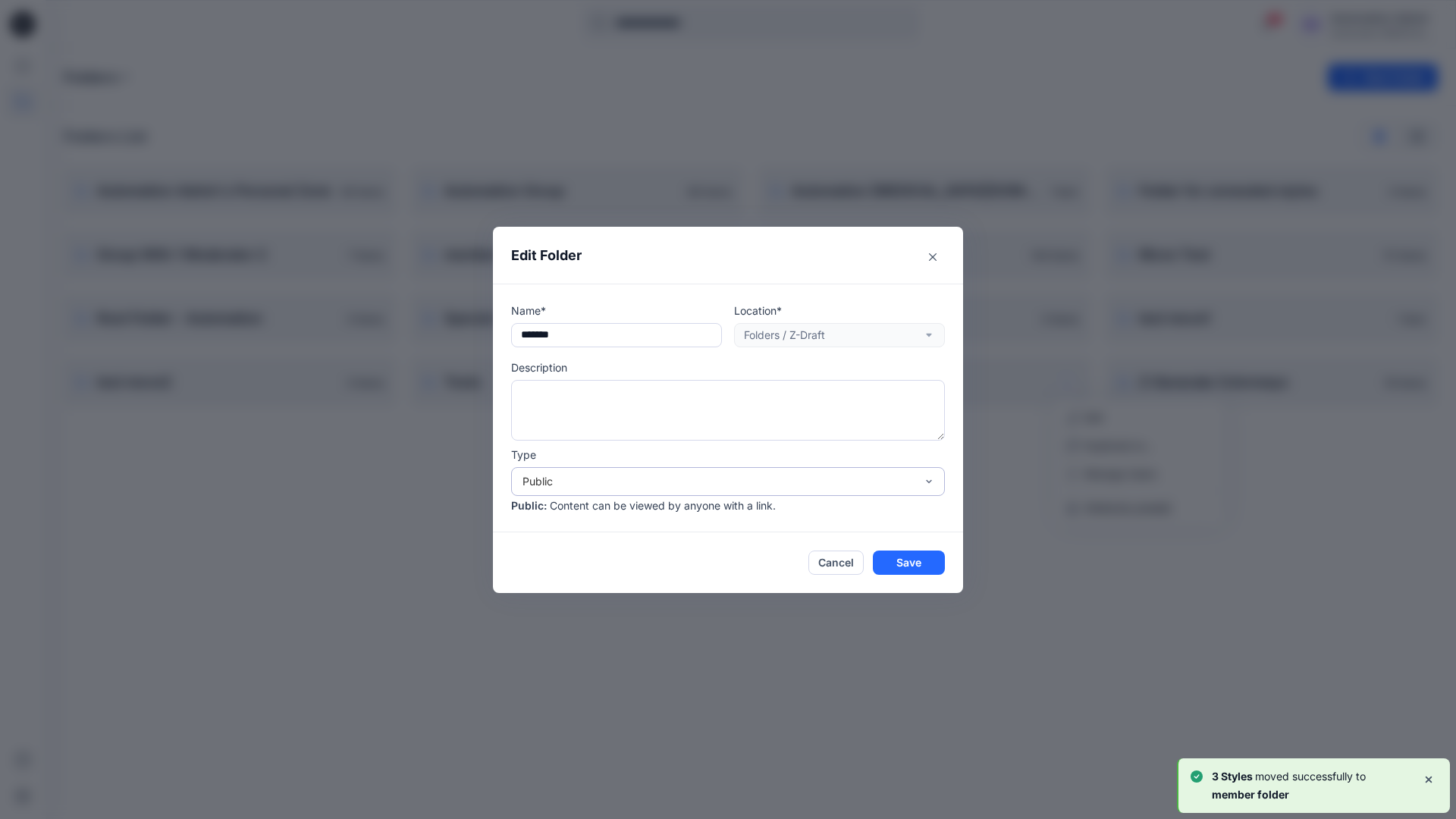
click at [567, 477] on div "Public" at bounding box center [718, 481] width 393 height 16
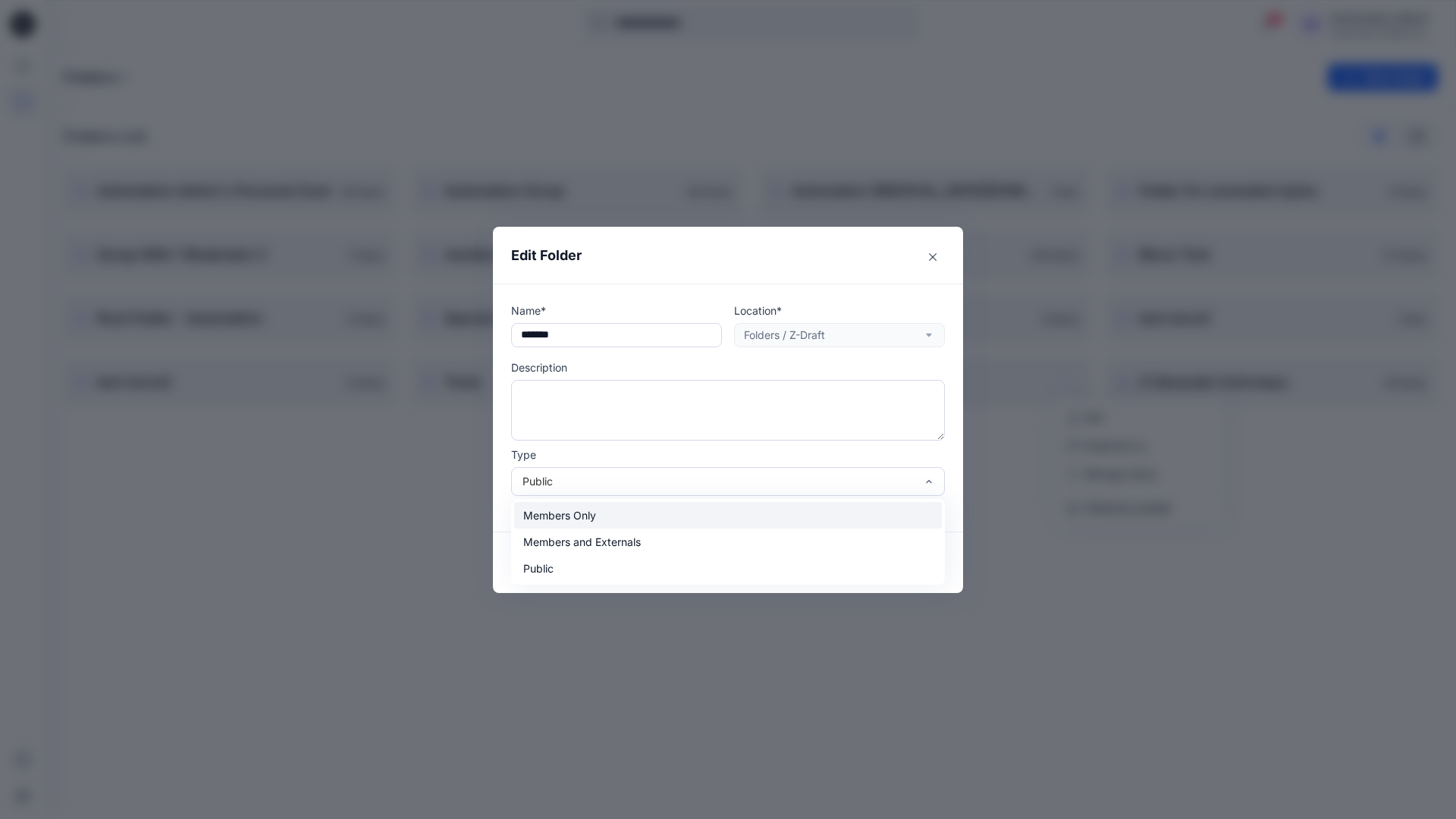
click at [566, 517] on div "Members Only" at bounding box center [728, 515] width 428 height 26
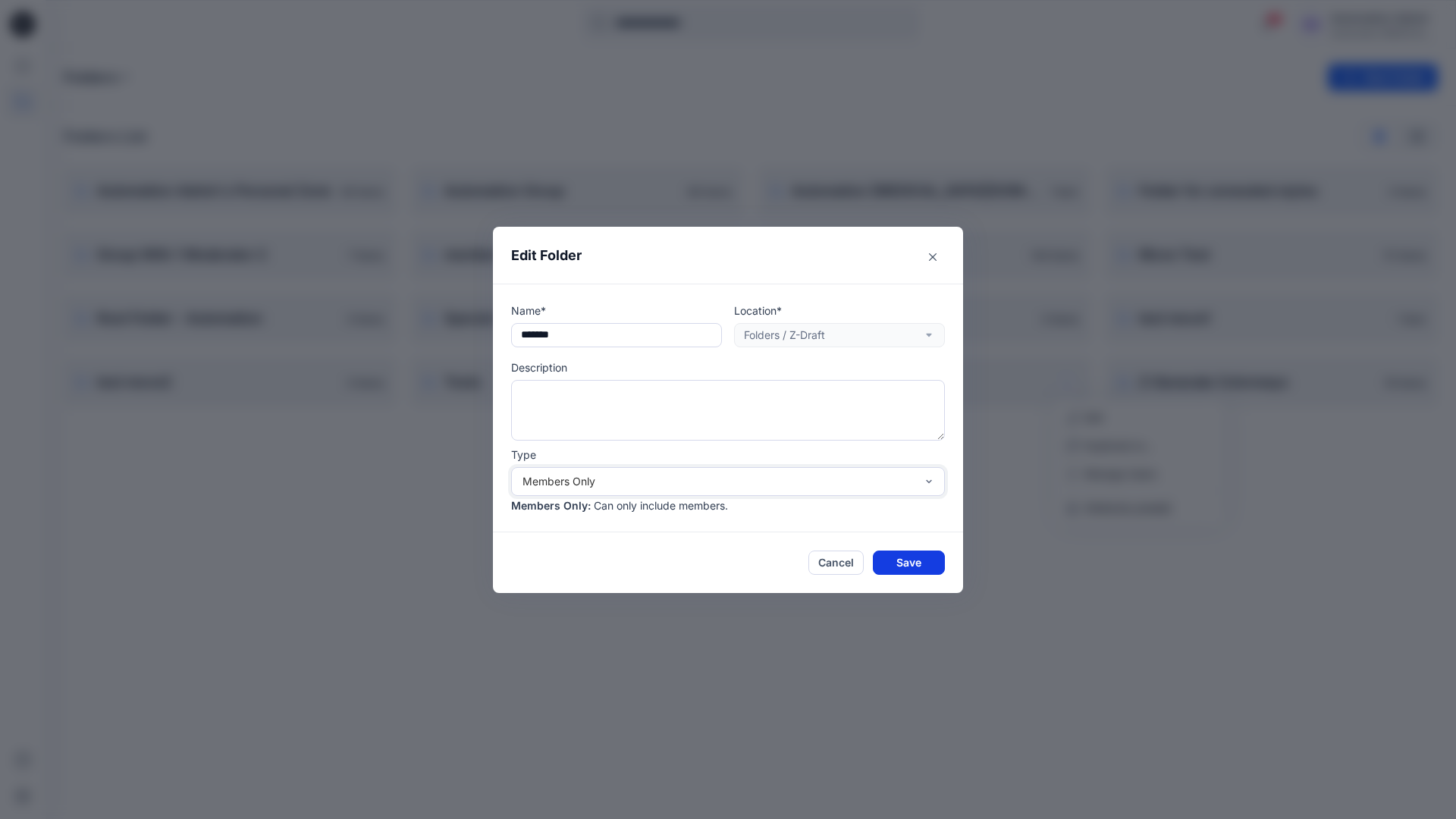
click at [901, 559] on button "Save" at bounding box center [909, 562] width 72 height 24
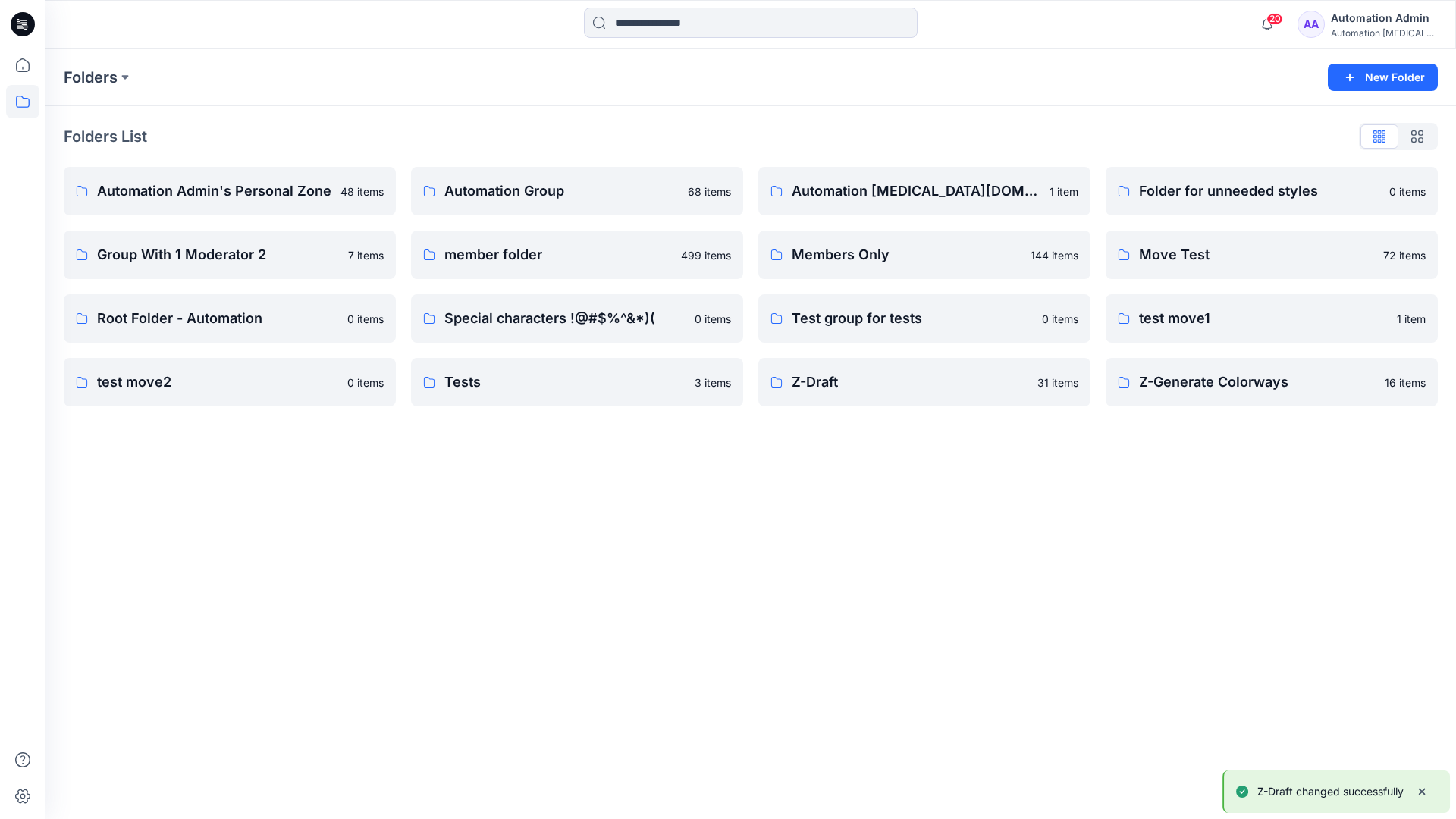
click at [1358, 24] on div "Automation Admin" at bounding box center [1384, 18] width 106 height 18
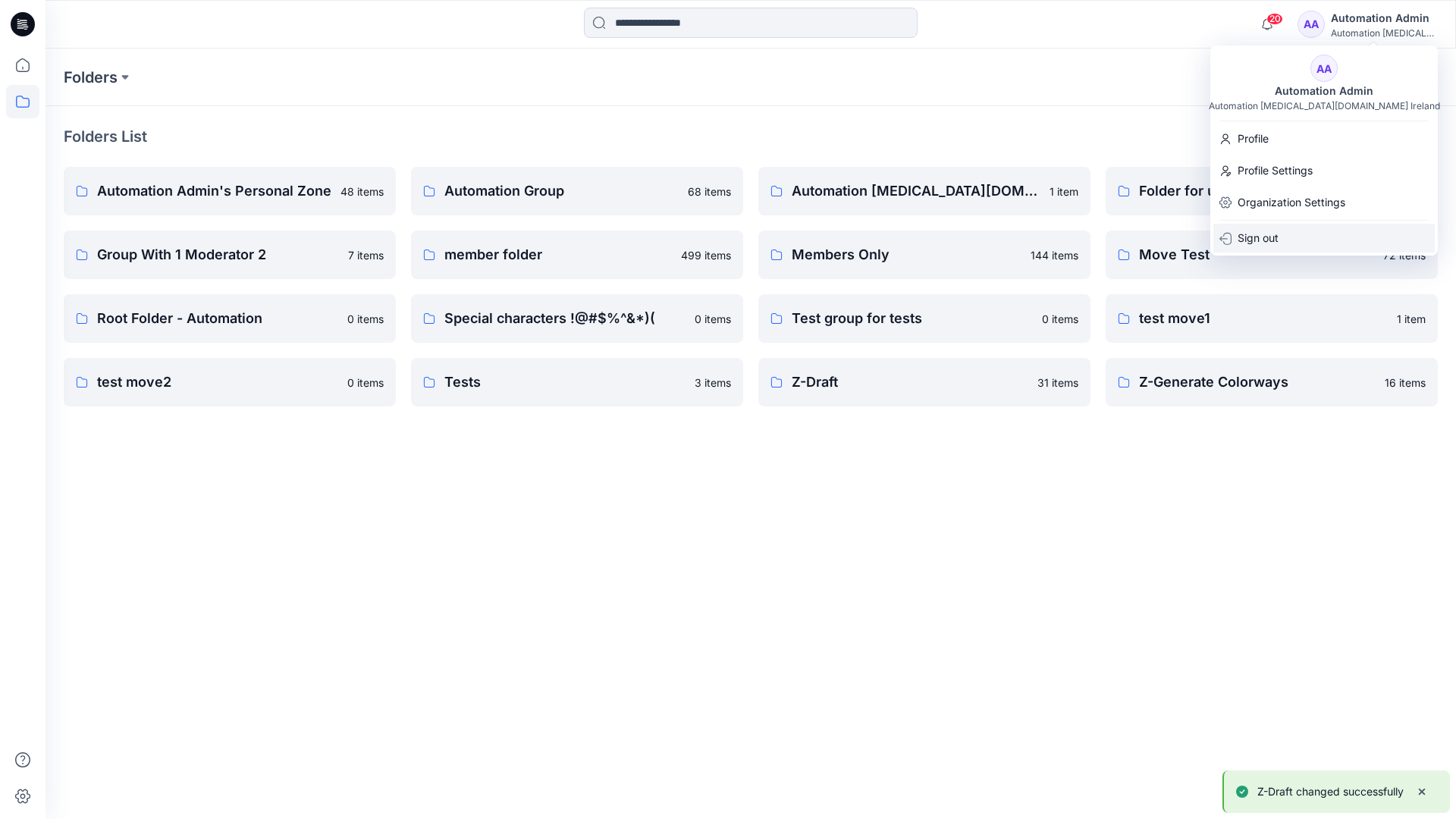
click at [1280, 235] on div "Sign out" at bounding box center [1324, 238] width 222 height 29
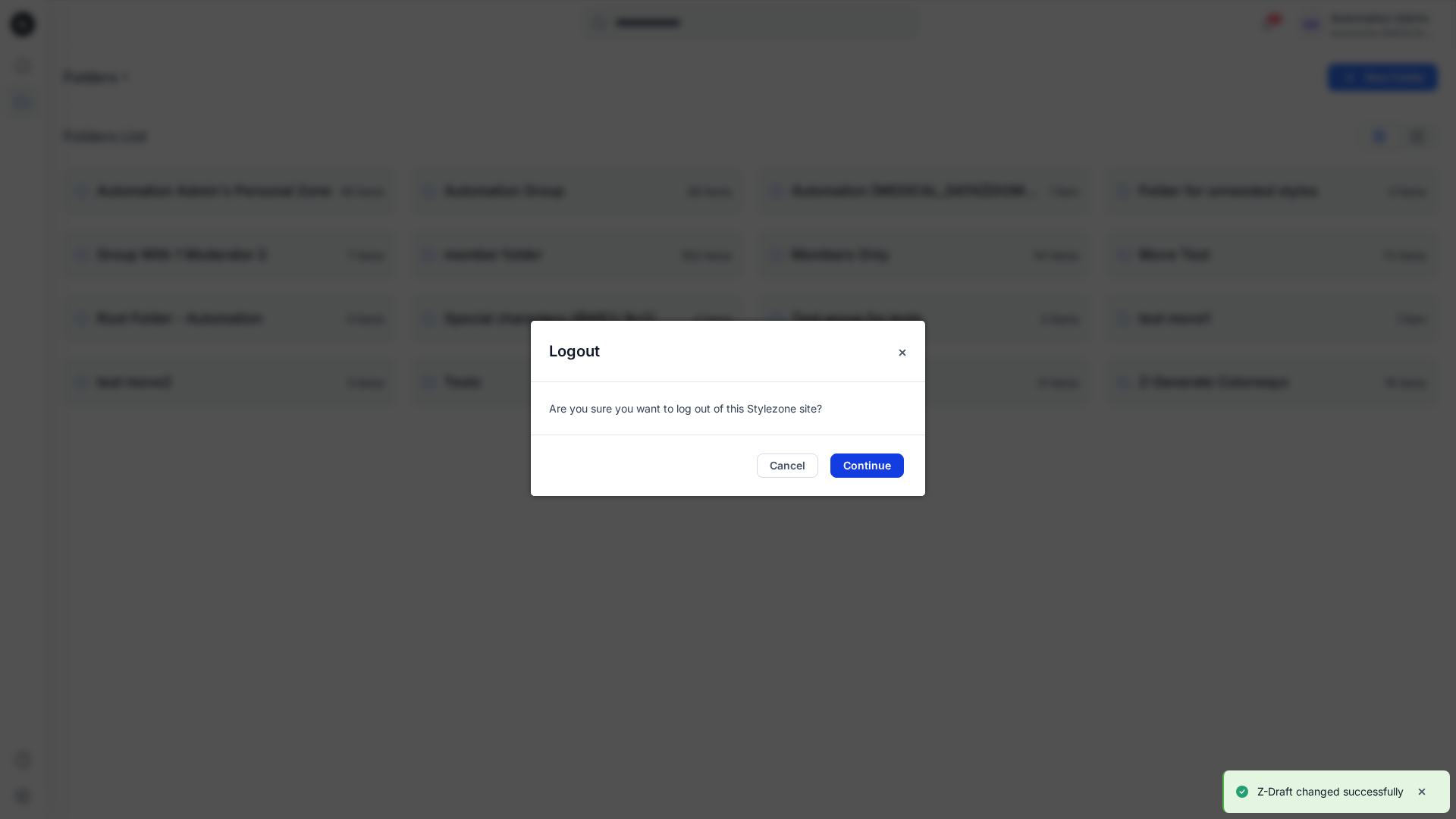
click at [895, 469] on button "Continue" at bounding box center [867, 465] width 73 height 24
